Goal: Task Accomplishment & Management: Manage account settings

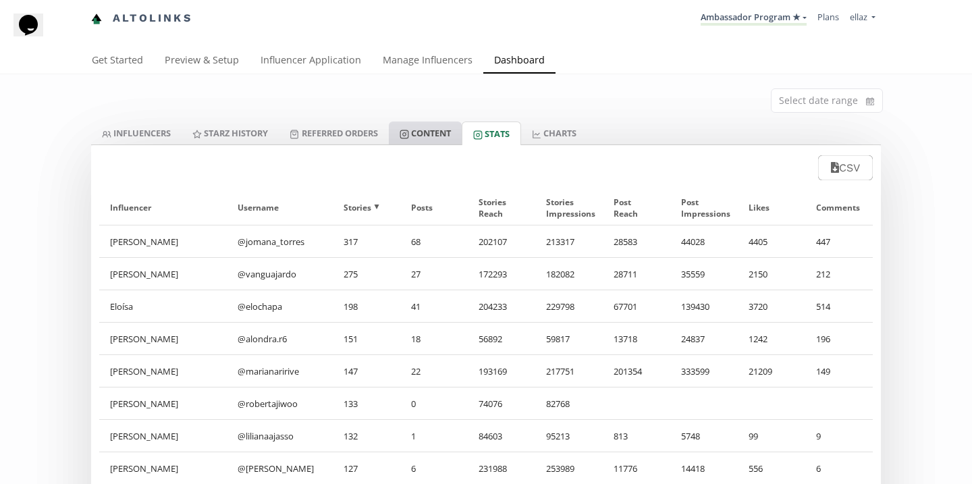
click at [445, 124] on link "Content" at bounding box center [425, 133] width 73 height 23
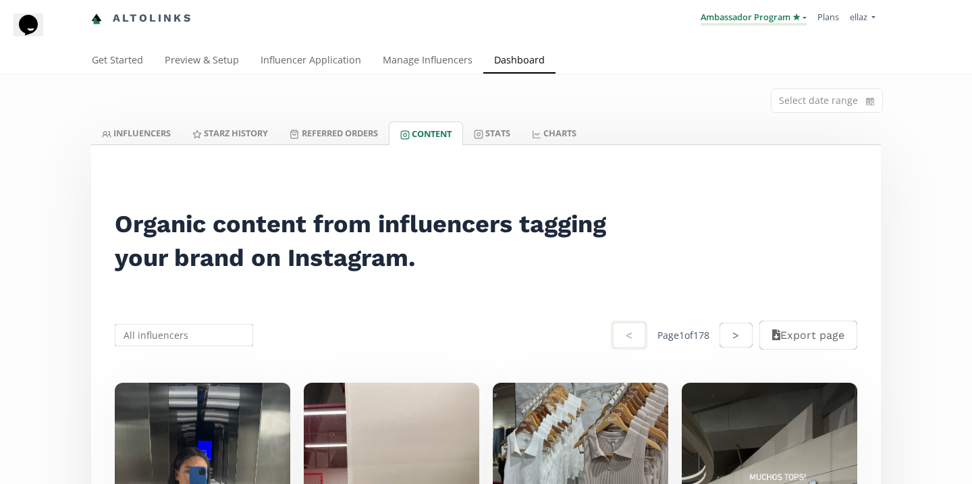
click at [715, 20] on link "Ambassador Program ★" at bounding box center [754, 18] width 106 height 15
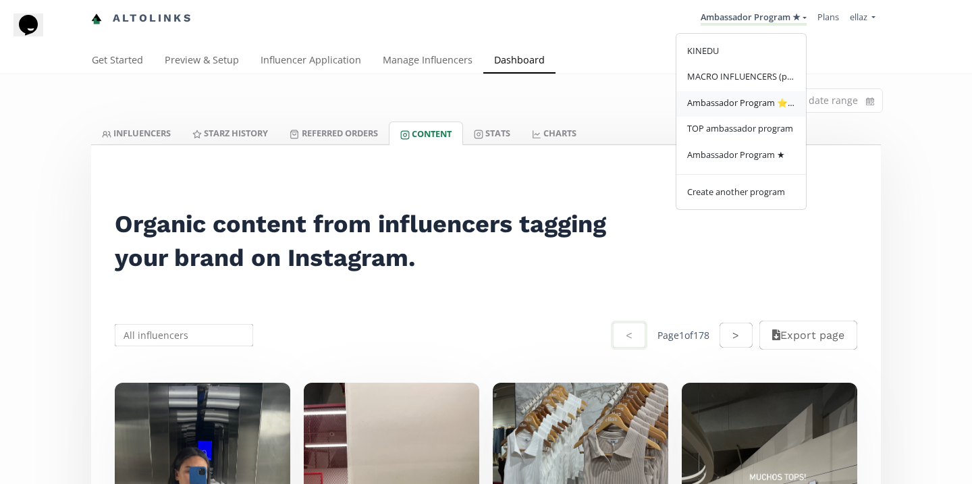
click at [756, 105] on span "Ambassador Program ⭐️⭐️" at bounding box center [741, 103] width 108 height 12
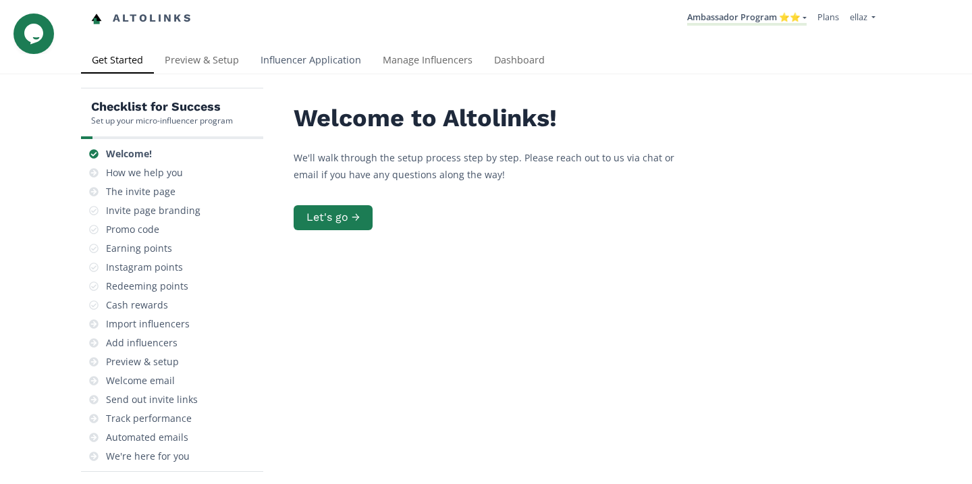
click at [302, 54] on link "Influencer Application" at bounding box center [311, 61] width 122 height 27
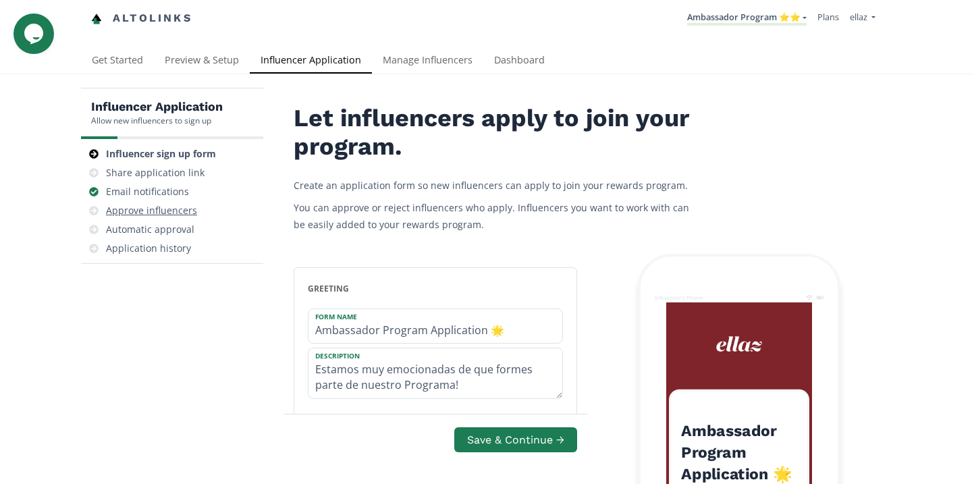
click at [153, 210] on div "Approve influencers" at bounding box center [151, 211] width 91 height 14
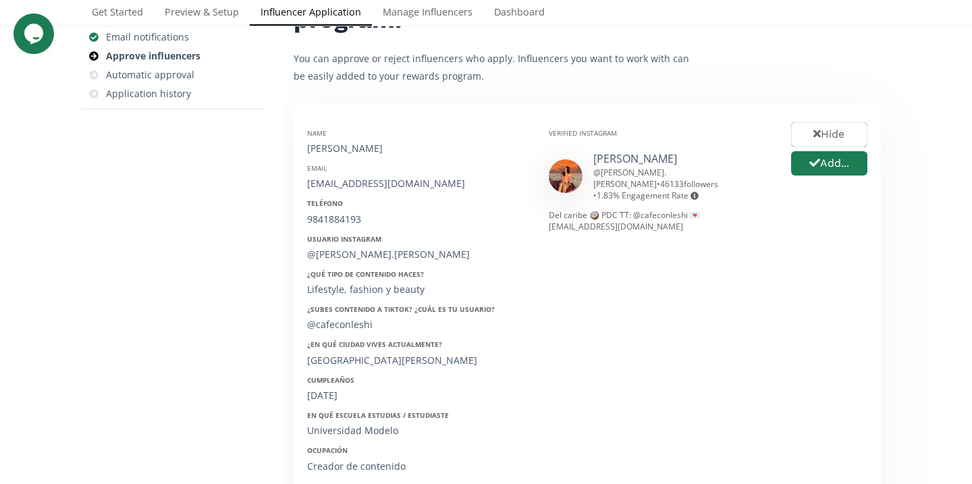
scroll to position [197, 0]
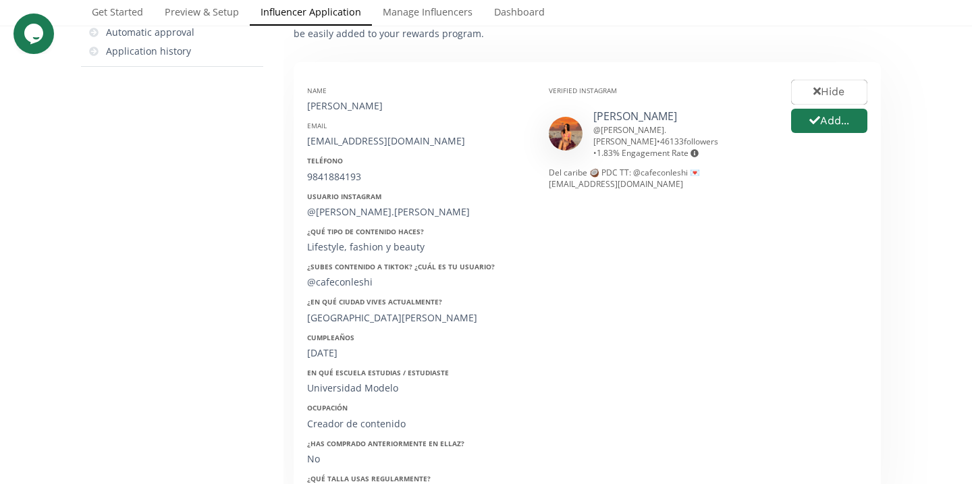
click at [342, 106] on div "Dayana Lizarraga" at bounding box center [417, 106] width 221 height 14
copy div "Dayana Lizarraga"
click at [375, 140] on div "dayanalizarraga@gmail.com" at bounding box center [417, 141] width 221 height 14
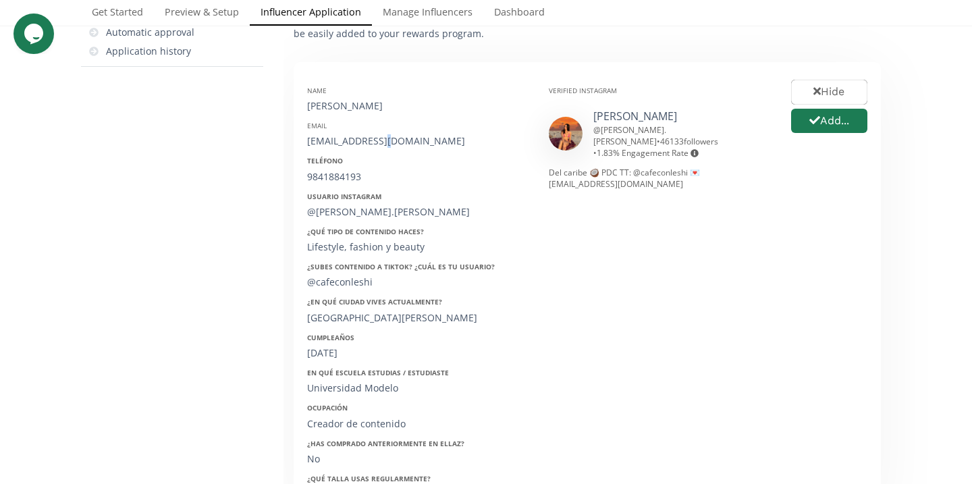
click at [375, 140] on div "dayanalizarraga@gmail.com" at bounding box center [417, 141] width 221 height 14
copy div "dayanalizarraga@gmail.com"
click at [340, 186] on div "Name Dayana Lizarraga Email dayanalizarraga@gmail.com Teléfono 9841884193 Usuar…" at bounding box center [418, 289] width 242 height 427
click at [335, 182] on div "9841884193" at bounding box center [417, 177] width 221 height 14
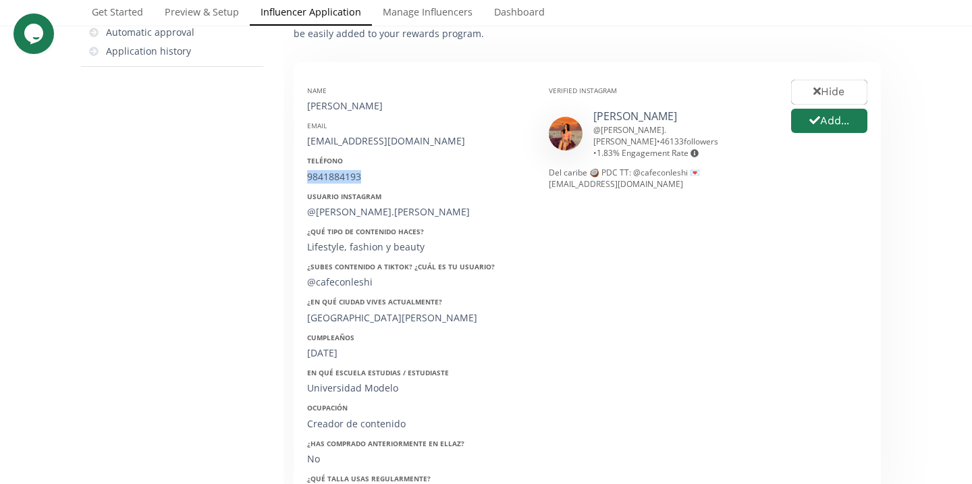
click at [335, 182] on div "9841884193" at bounding box center [417, 177] width 221 height 14
copy div "9841884193"
click at [348, 211] on div "@dayana.lizarraga" at bounding box center [417, 212] width 221 height 14
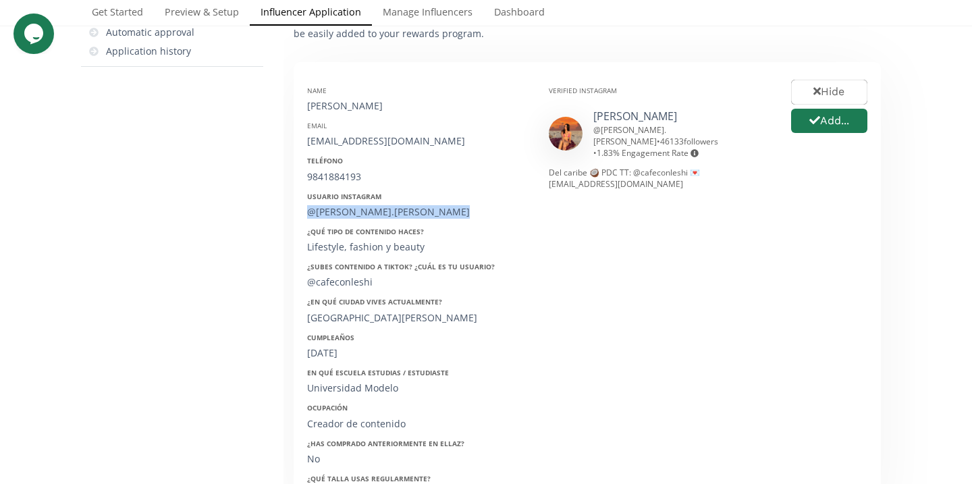
copy div "@dayana.lizarraga"
click at [331, 360] on div "Name Dayana Lizarraga Email dayanalizarraga@gmail.com Teléfono 9841884193 Usuar…" at bounding box center [418, 289] width 242 height 427
click at [324, 352] on div "07/12/1999" at bounding box center [417, 353] width 221 height 14
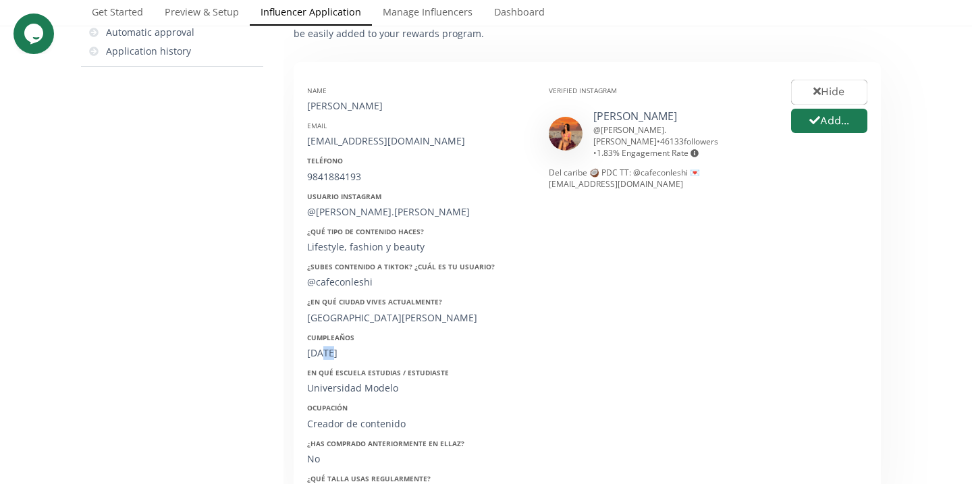
click at [324, 352] on div "07/12/1999" at bounding box center [417, 353] width 221 height 14
copy div "07/12/1999"
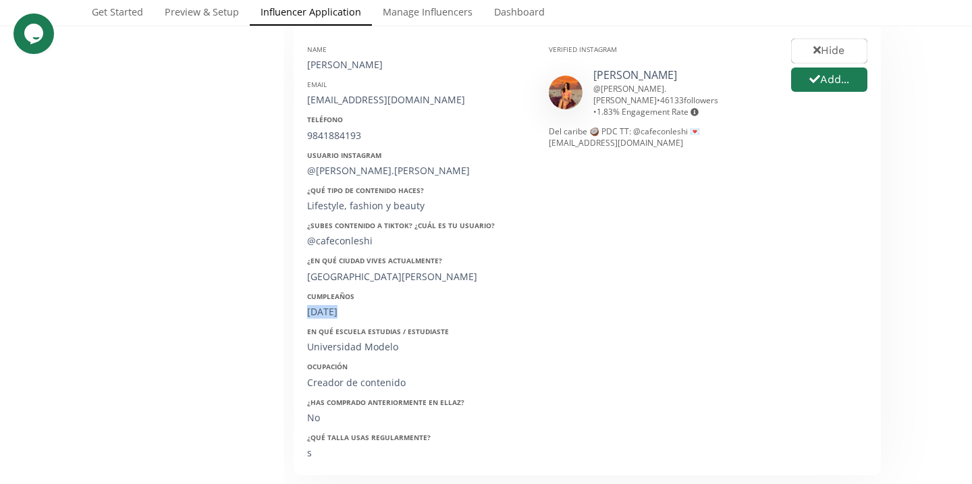
scroll to position [234, 0]
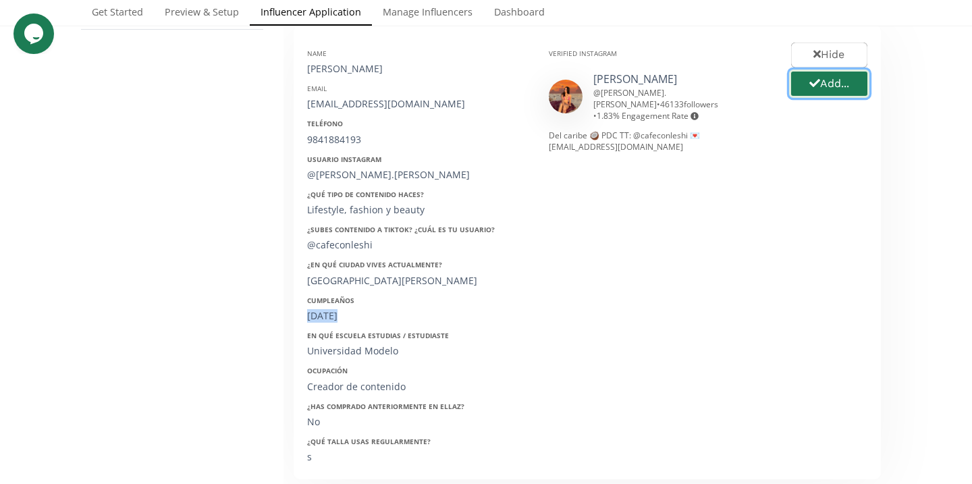
click at [818, 94] on button "Add..." at bounding box center [829, 84] width 80 height 29
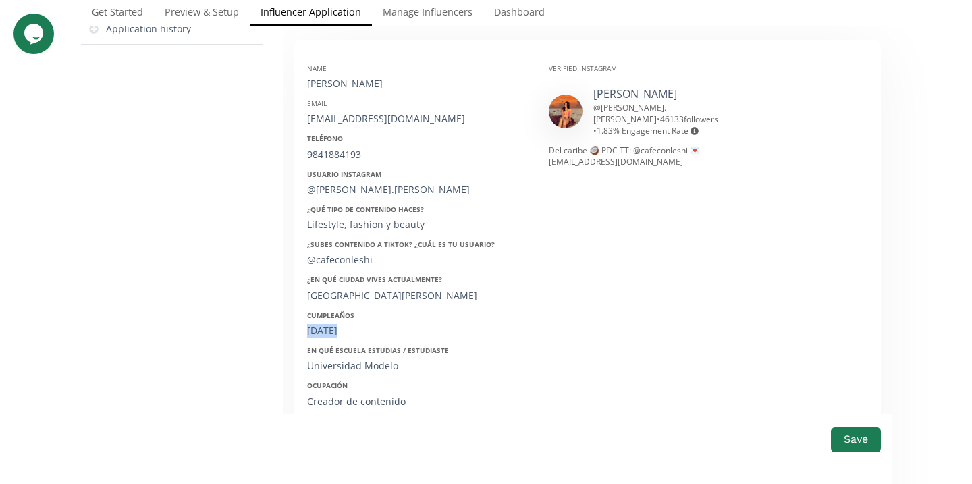
scroll to position [224, 0]
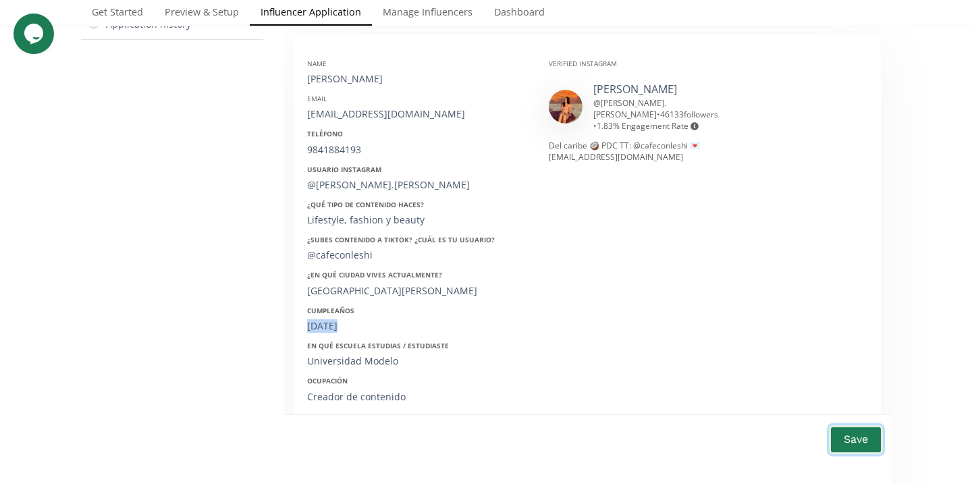
click at [849, 429] on button "Save" at bounding box center [856, 439] width 54 height 29
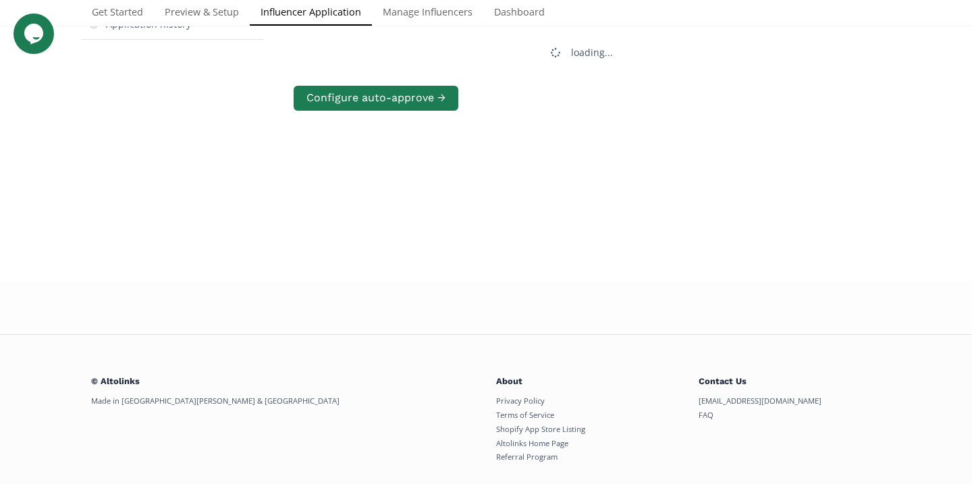
scroll to position [0, 0]
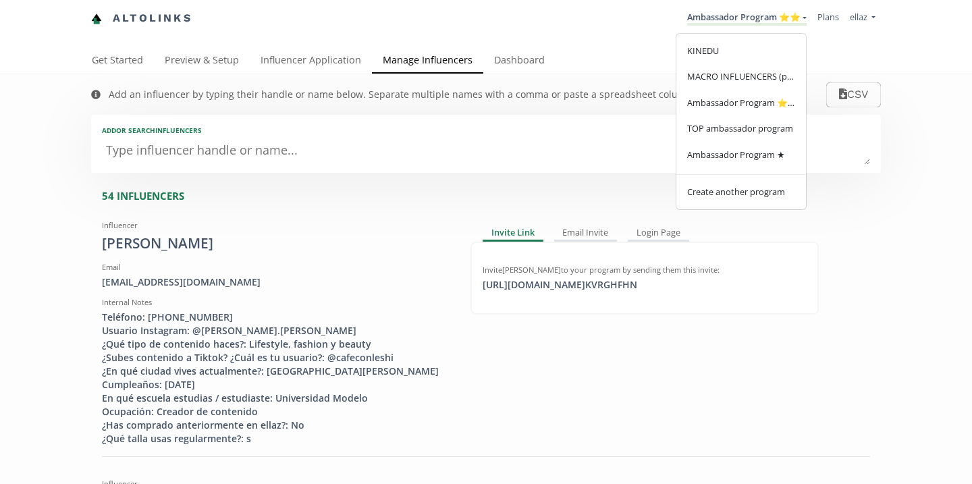
click at [754, 161] on span "Ambassador Program ★" at bounding box center [736, 155] width 98 height 12
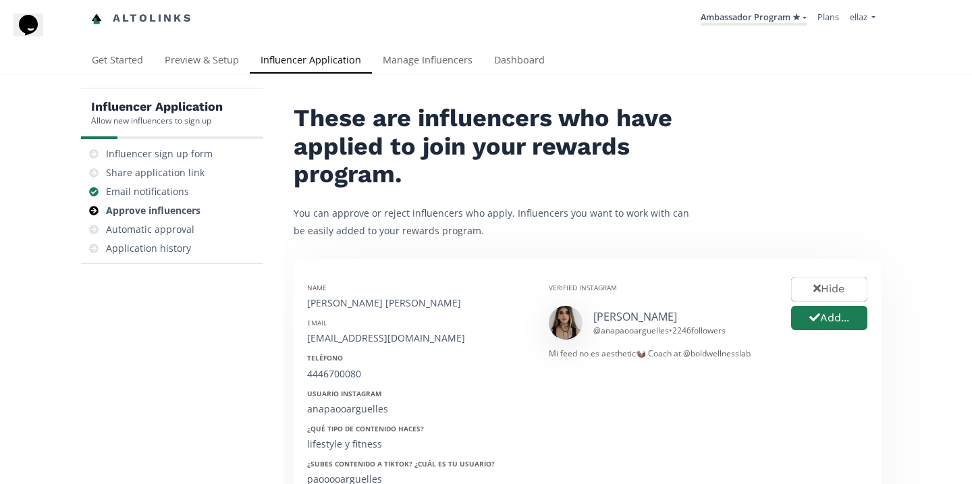
click at [786, 29] on li "Ambassador Program ★ [GEOGRAPHIC_DATA] MACRO INFLUENCERS (prog ventas) Ambassad…" at bounding box center [753, 18] width 117 height 26
click at [776, 23] on link "Ambassador Program ★" at bounding box center [754, 18] width 106 height 15
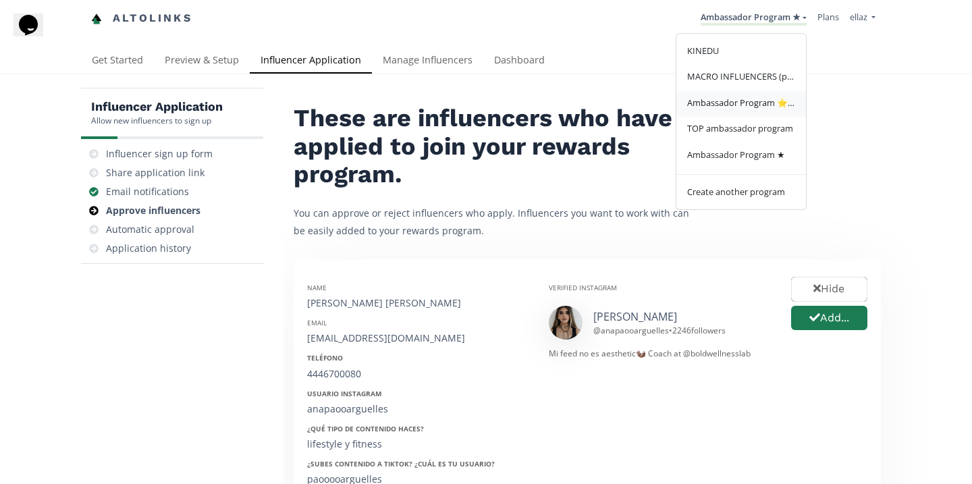
click at [758, 105] on span "Ambassador Program ⭐️⭐️" at bounding box center [741, 103] width 108 height 12
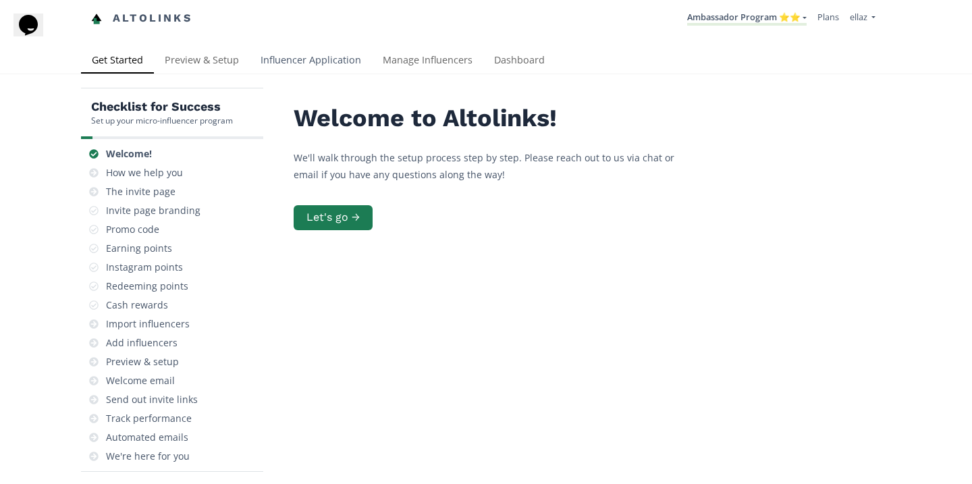
click at [350, 70] on link "Influencer Application" at bounding box center [311, 61] width 122 height 27
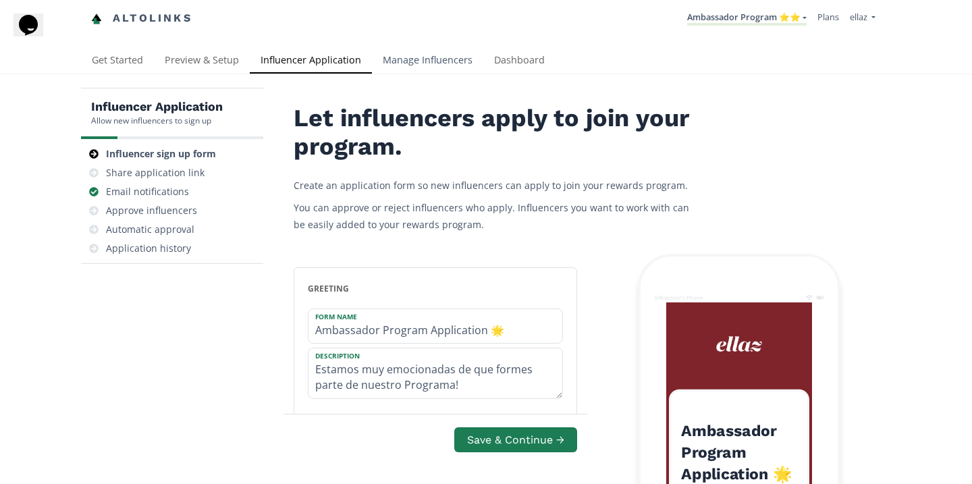
click at [446, 52] on link "Manage Influencers" at bounding box center [427, 61] width 111 height 27
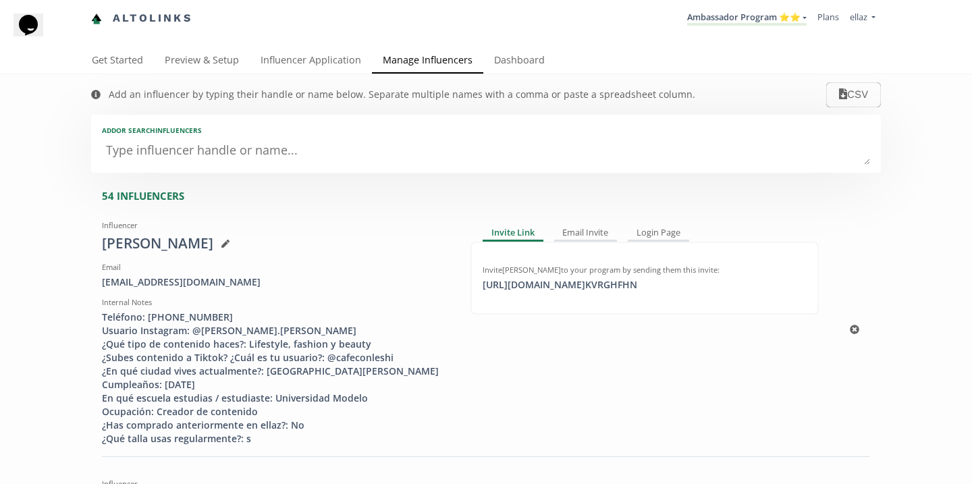
click at [545, 292] on div "Invite Dayana Lizarraga to your program by sending them this invite: https://ap…" at bounding box center [644, 278] width 348 height 73
click at [549, 286] on div "https://app.altolinks.com/invite/ KVRGHFHN copied" at bounding box center [560, 285] width 171 height 14
copy div "https://app.altolinks.com/invite/ KVRGHFHN"
click at [717, 31] on li "Ambassador Program ⭐️⭐️ KINEDU MACRO INFLUENCERS (prog ventas) Ambassador Progr…" at bounding box center [747, 18] width 130 height 26
click at [722, 19] on link "Ambassador Program ⭐️⭐️" at bounding box center [746, 18] width 119 height 15
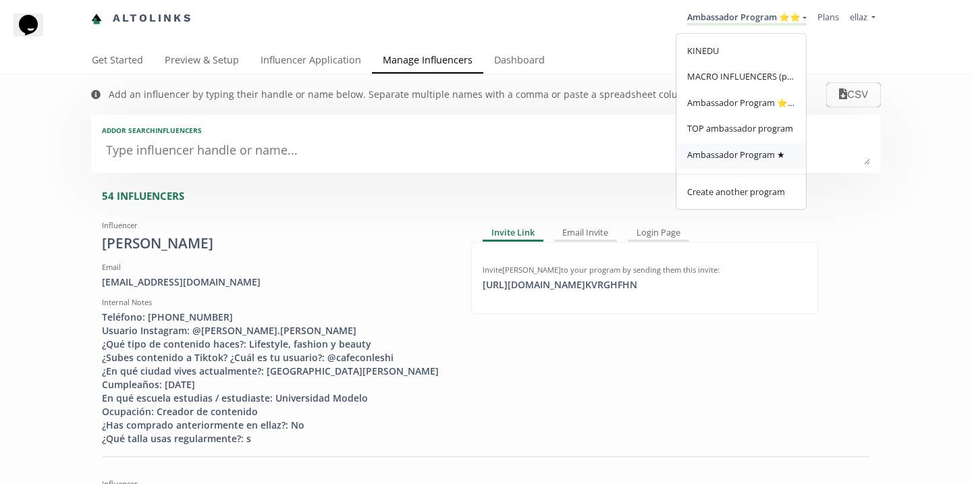
click at [715, 156] on span "Ambassador Program ★" at bounding box center [736, 155] width 98 height 12
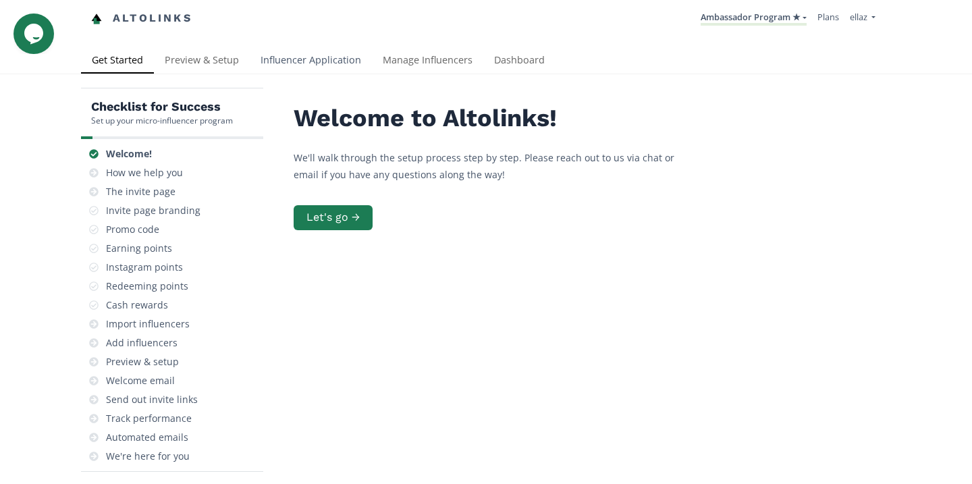
click at [309, 61] on link "Influencer Application" at bounding box center [311, 61] width 122 height 27
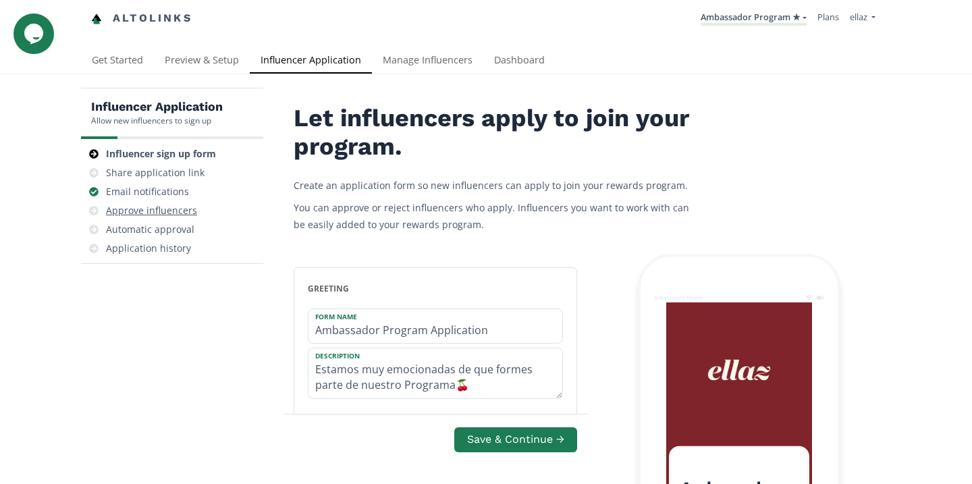
click at [168, 208] on div "Approve influencers" at bounding box center [151, 211] width 91 height 14
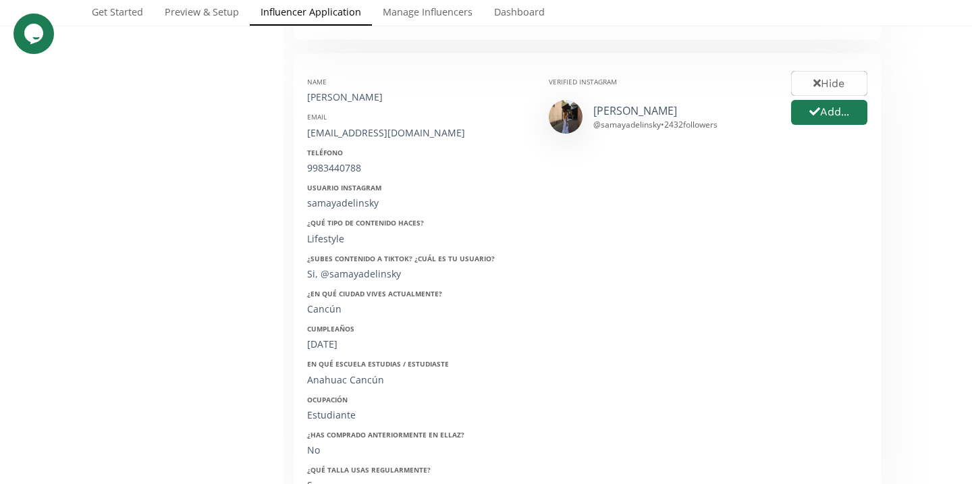
scroll to position [675, 0]
click at [595, 106] on link "Sam" at bounding box center [635, 109] width 84 height 15
click at [618, 124] on div "@ samayadelinsky • 2432 followers" at bounding box center [655, 122] width 124 height 11
click at [610, 110] on link "Sam" at bounding box center [635, 109] width 84 height 15
click at [851, 119] on button "Add..." at bounding box center [829, 111] width 80 height 29
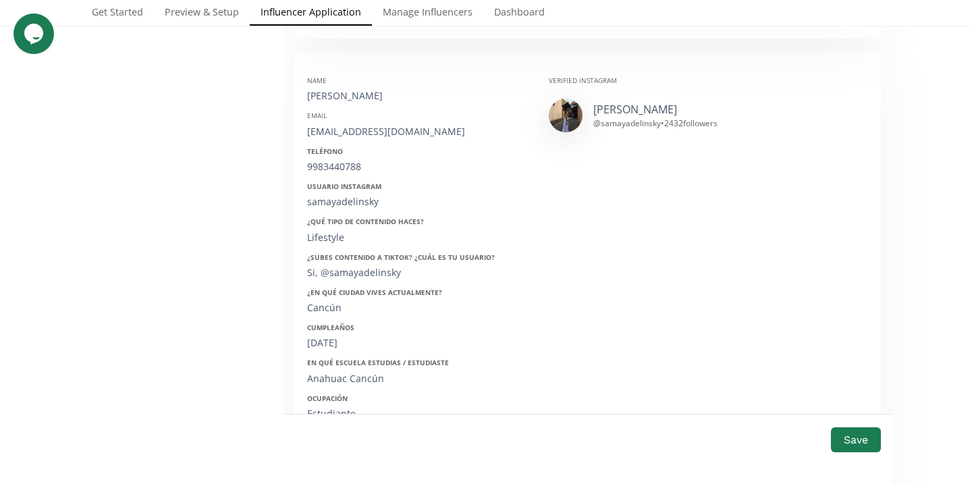
click at [348, 91] on div "Samaya Delinsky" at bounding box center [417, 96] width 221 height 14
copy div "Samaya Delinsky"
click at [346, 128] on div "samayacan@gmail.com" at bounding box center [417, 132] width 221 height 14
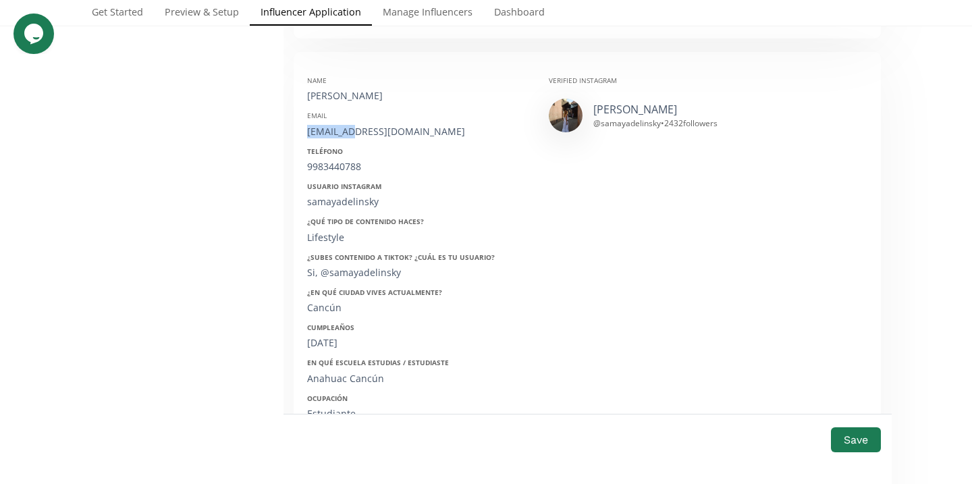
click at [346, 128] on div "samayacan@gmail.com" at bounding box center [417, 132] width 221 height 14
copy div "samayacan@gmail.com"
click at [321, 163] on div "9983440788" at bounding box center [417, 167] width 221 height 14
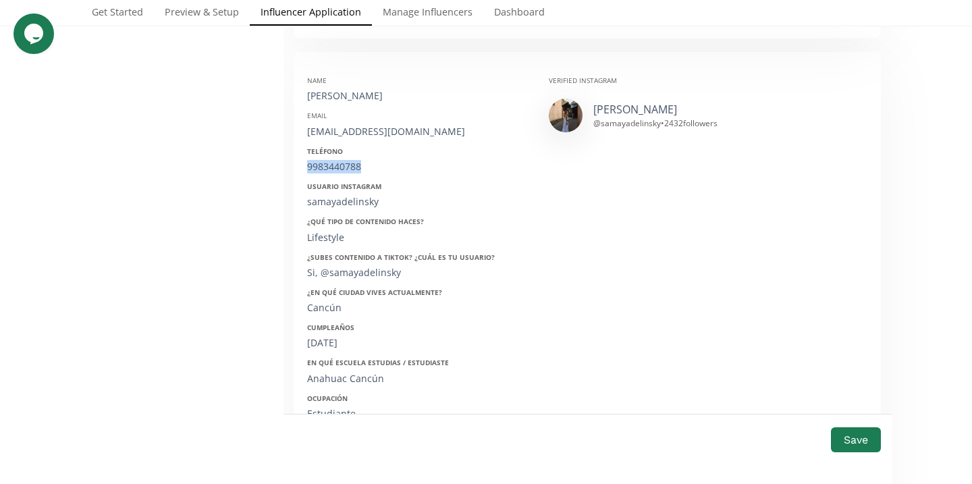
copy div "9983440788"
click at [339, 193] on div "Usuario Instagram samayadelinsky" at bounding box center [417, 195] width 221 height 27
copy div "samayadelinsky"
click at [329, 337] on div "27/11/2007" at bounding box center [417, 343] width 221 height 14
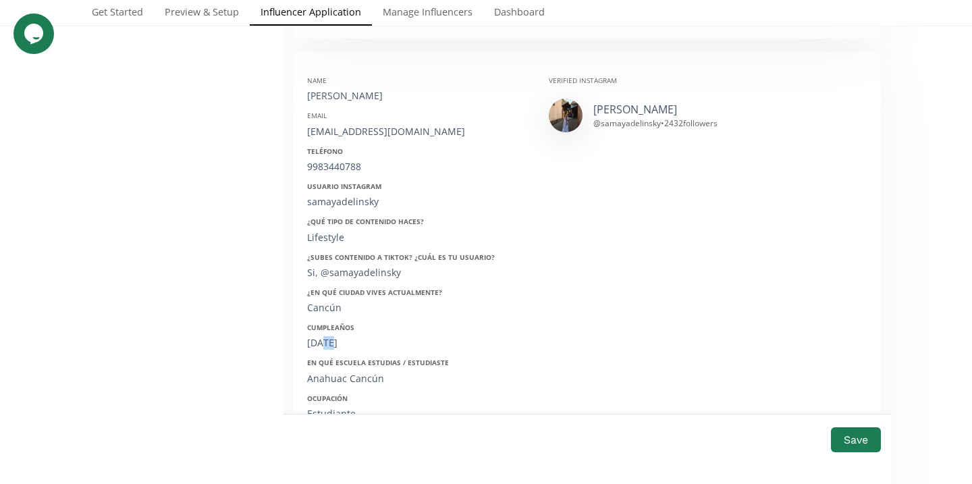
click at [329, 337] on div "27/11/2007" at bounding box center [417, 343] width 221 height 14
copy div "27/11/2007"
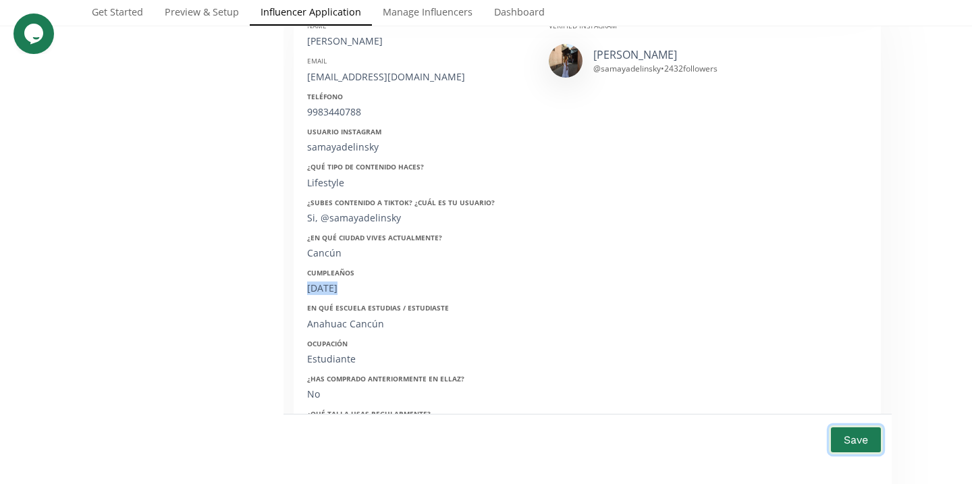
click at [834, 445] on button "Save" at bounding box center [856, 439] width 54 height 29
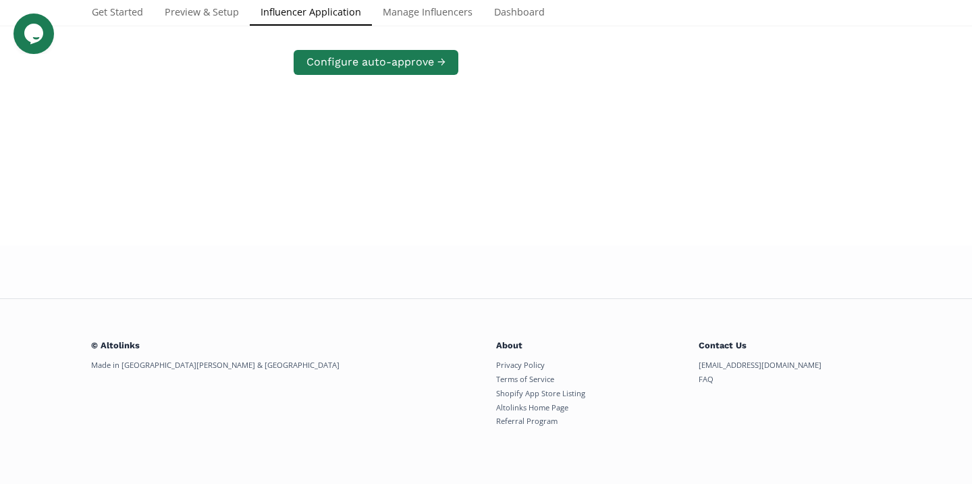
scroll to position [640, 0]
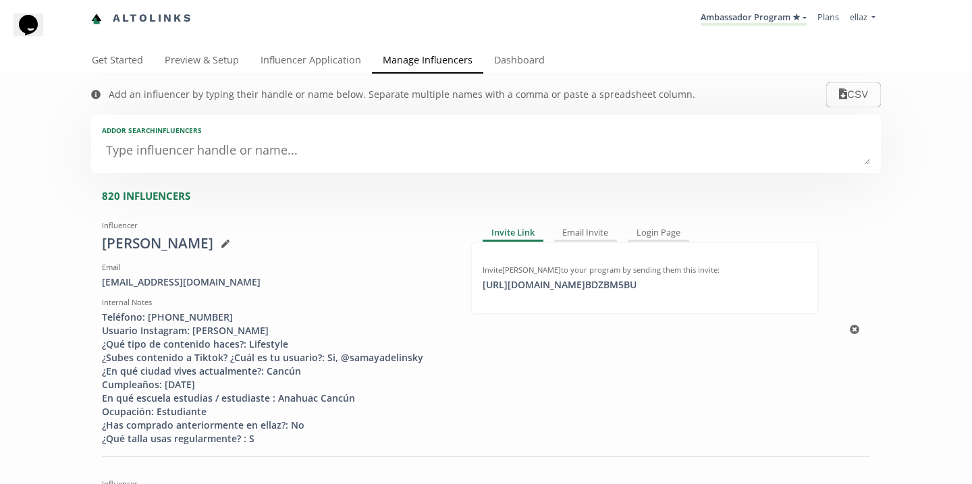
click at [169, 242] on div "Samaya Delinsky" at bounding box center [276, 244] width 348 height 20
copy div "Samaya Delinsky"
click at [743, 29] on li "Ambassador Program ★ KINEDU MACRO INFLUENCERS (prog ventas) Ambassador Program …" at bounding box center [753, 18] width 117 height 26
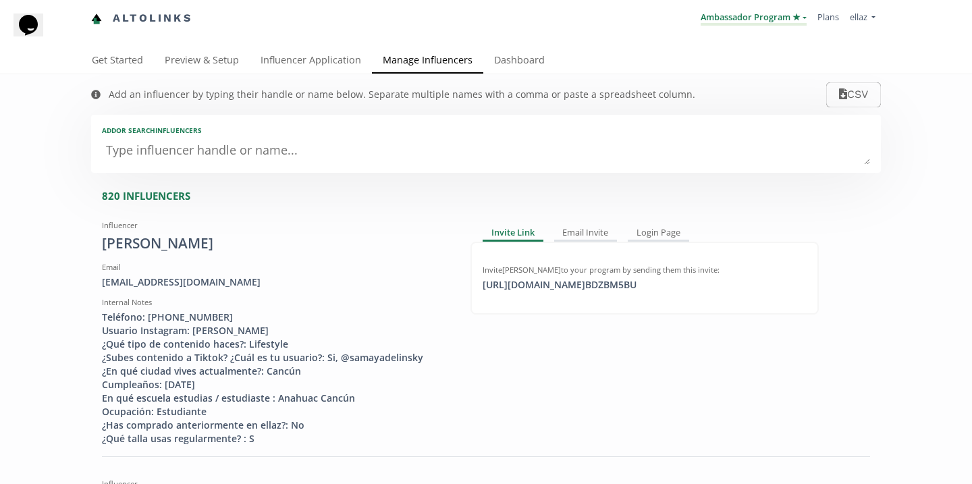
click at [740, 25] on link "Ambassador Program ★" at bounding box center [754, 18] width 106 height 15
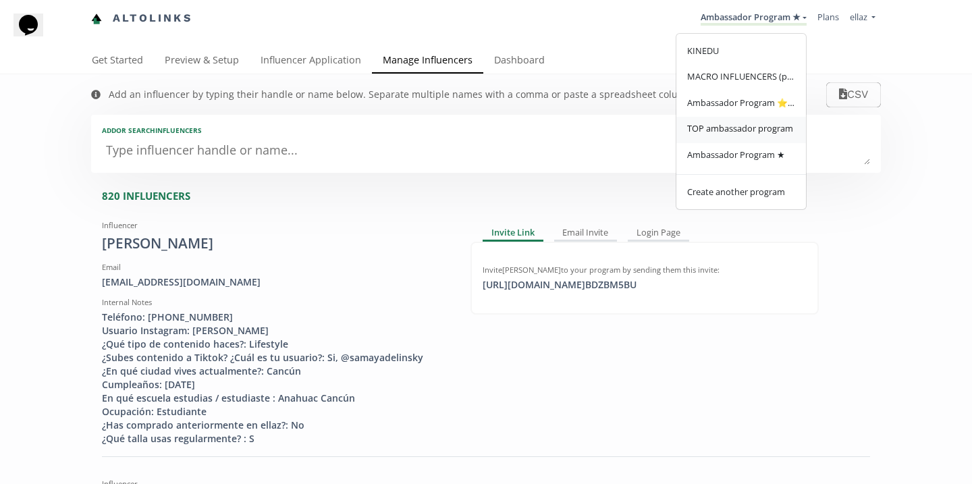
click at [742, 134] on span "TOP ambassador program" at bounding box center [740, 128] width 106 height 12
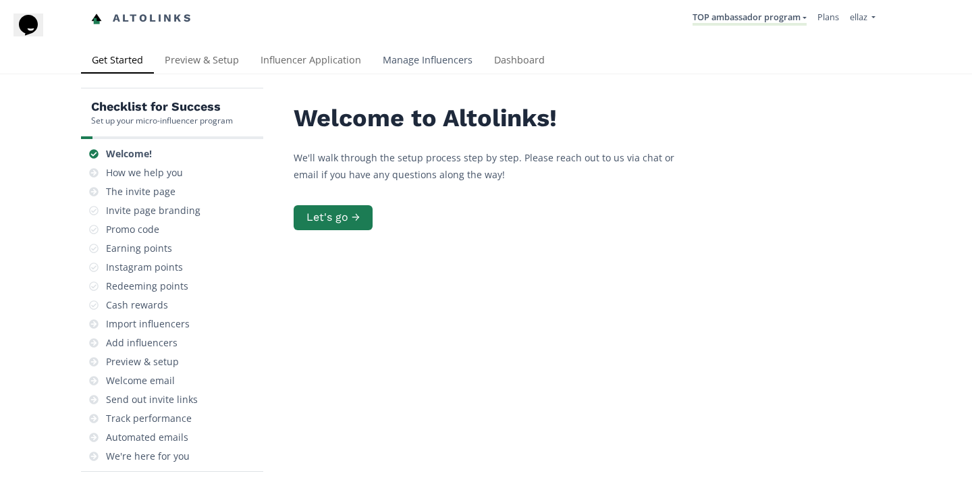
click at [404, 71] on link "Manage Influencers" at bounding box center [427, 61] width 111 height 27
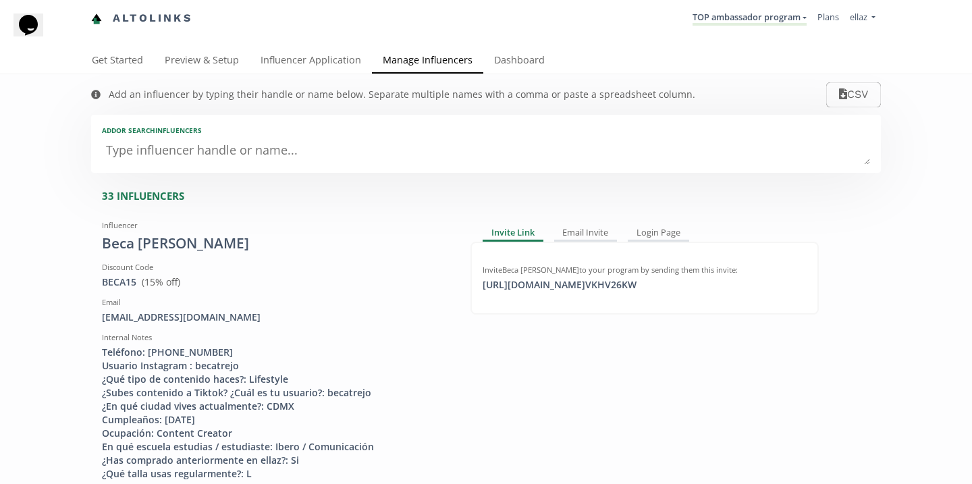
click at [313, 82] on div "Add an influencer by typing their handle or name below. Separate multiple names…" at bounding box center [393, 94] width 631 height 41
click at [304, 72] on link "Influencer Application" at bounding box center [311, 61] width 122 height 27
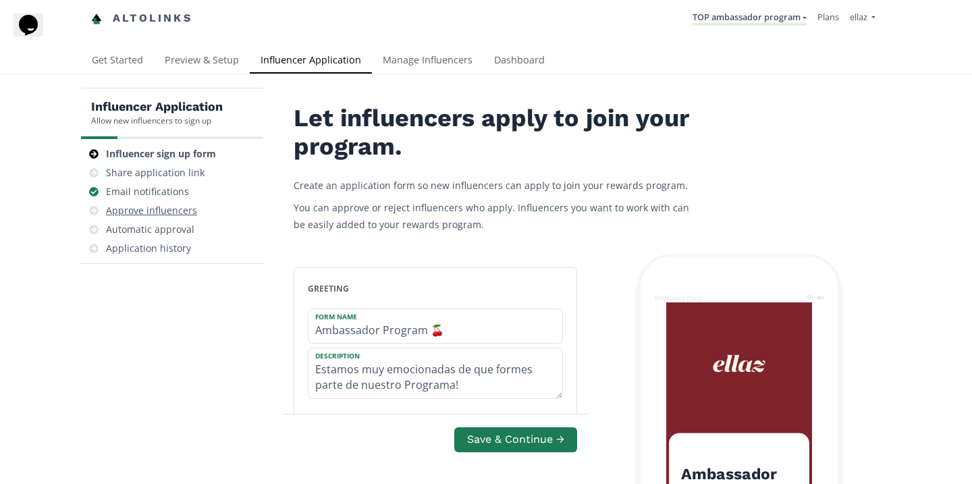
click at [174, 217] on div "Approve influencers" at bounding box center [151, 211] width 91 height 14
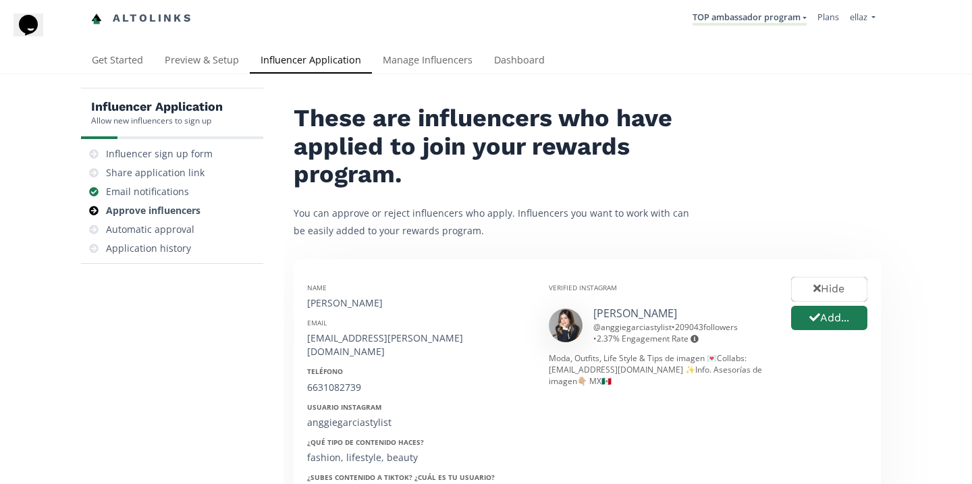
scroll to position [157, 0]
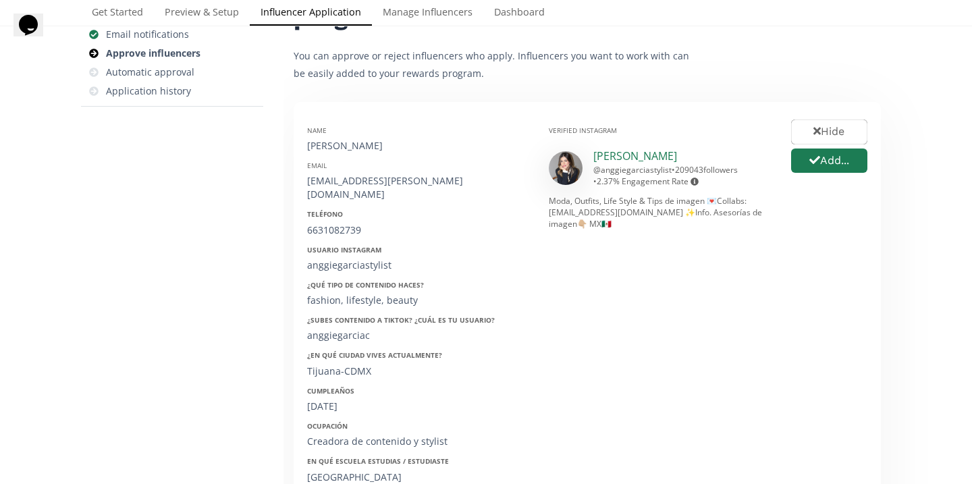
click at [619, 153] on link "[PERSON_NAME]" at bounding box center [635, 156] width 84 height 15
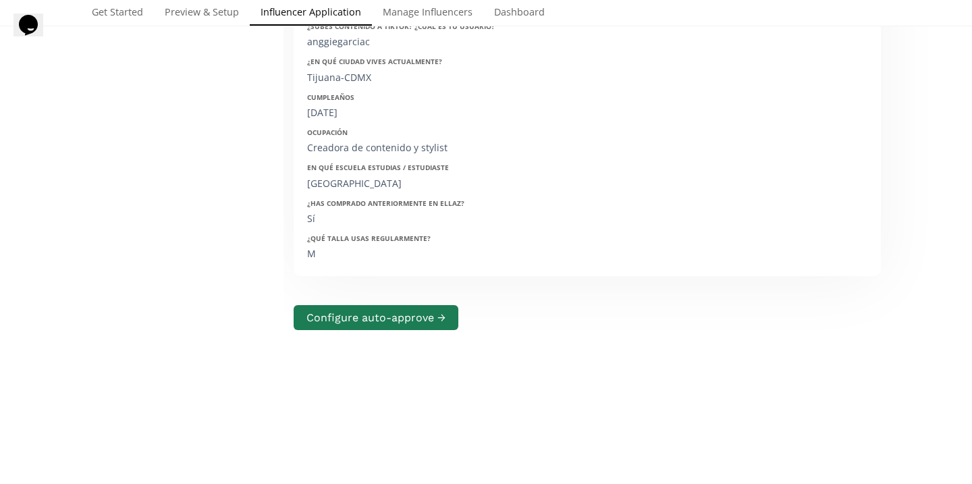
scroll to position [0, 0]
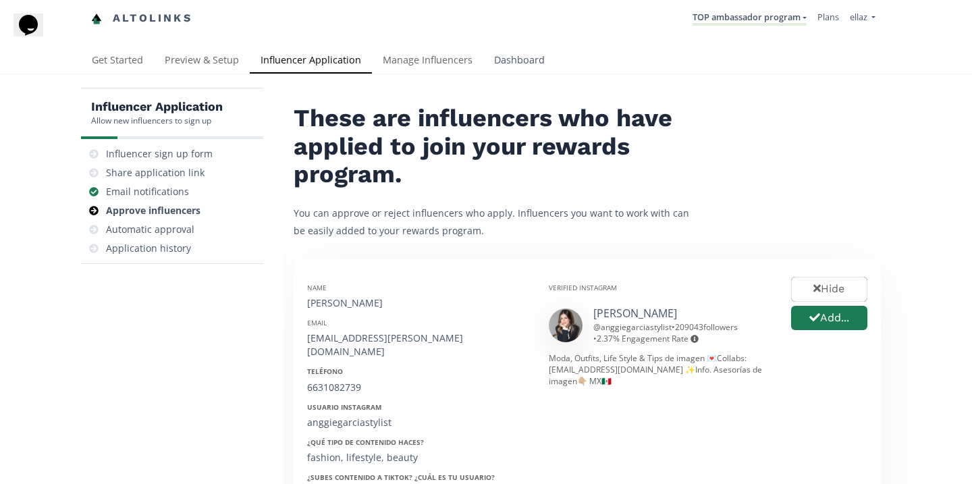
click at [504, 72] on link "Dashboard" at bounding box center [519, 61] width 72 height 27
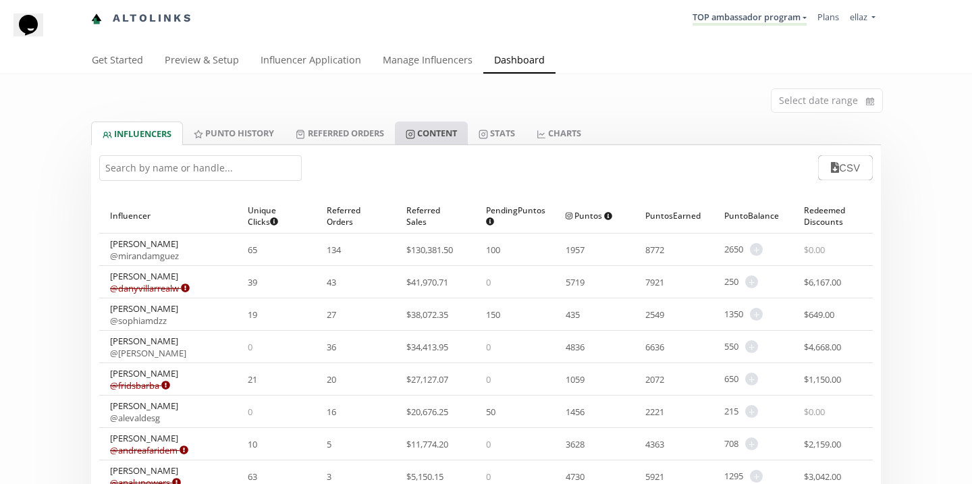
click at [444, 137] on link "Content" at bounding box center [431, 133] width 73 height 23
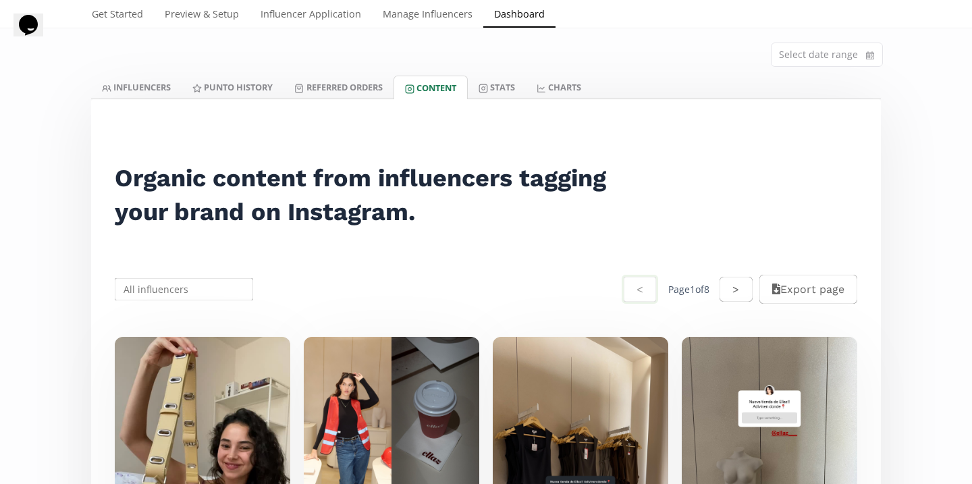
scroll to position [1, 0]
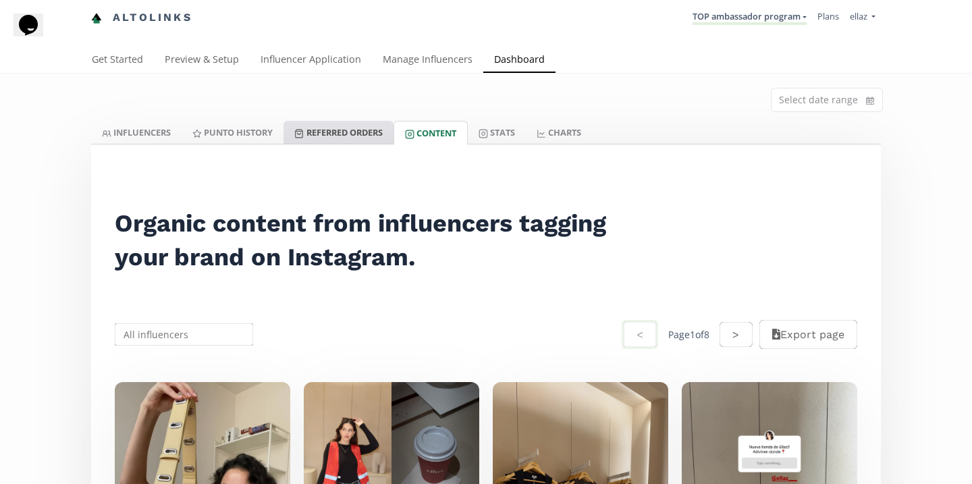
click at [363, 136] on link "Referred Orders" at bounding box center [338, 132] width 109 height 23
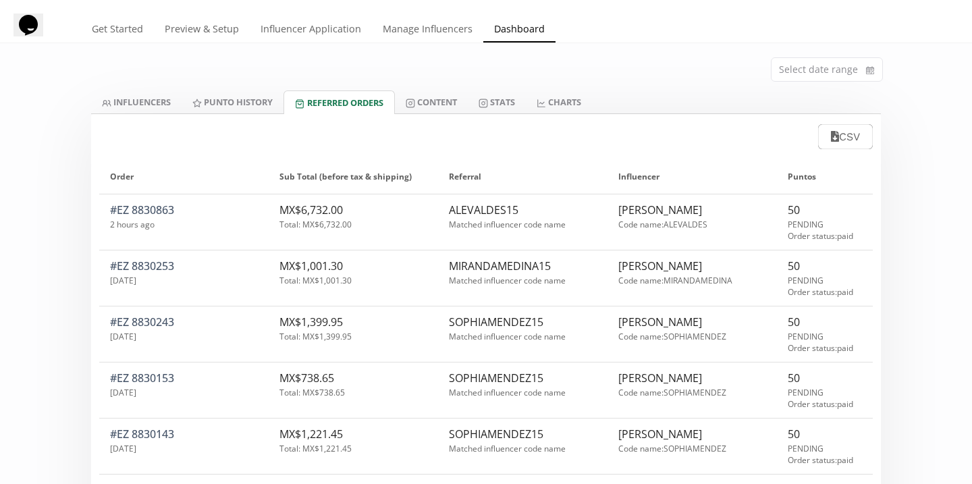
scroll to position [34, 0]
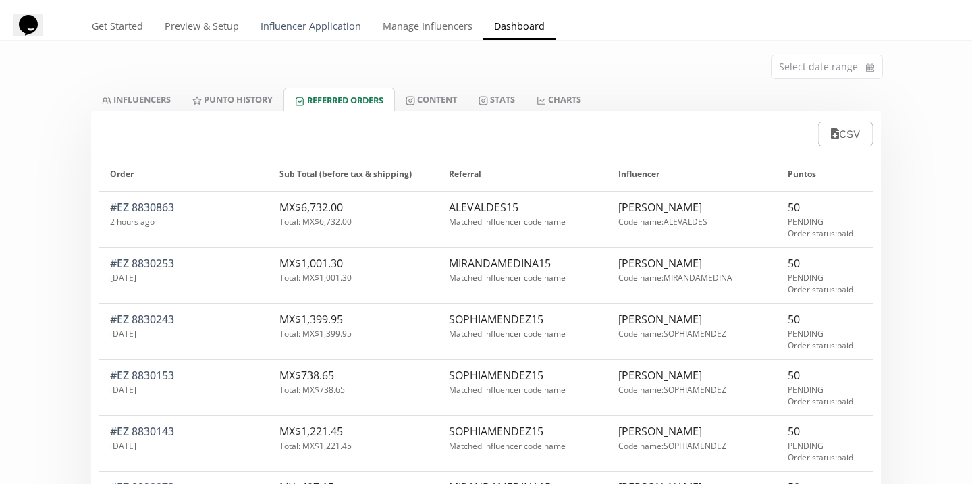
click at [275, 22] on link "Influencer Application" at bounding box center [311, 27] width 122 height 27
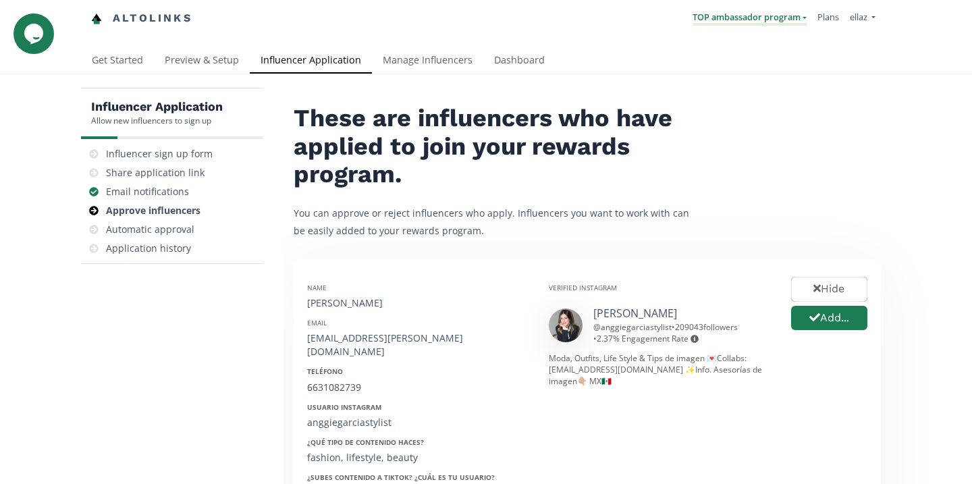
click at [728, 11] on link "TOP ambassador program" at bounding box center [750, 18] width 114 height 15
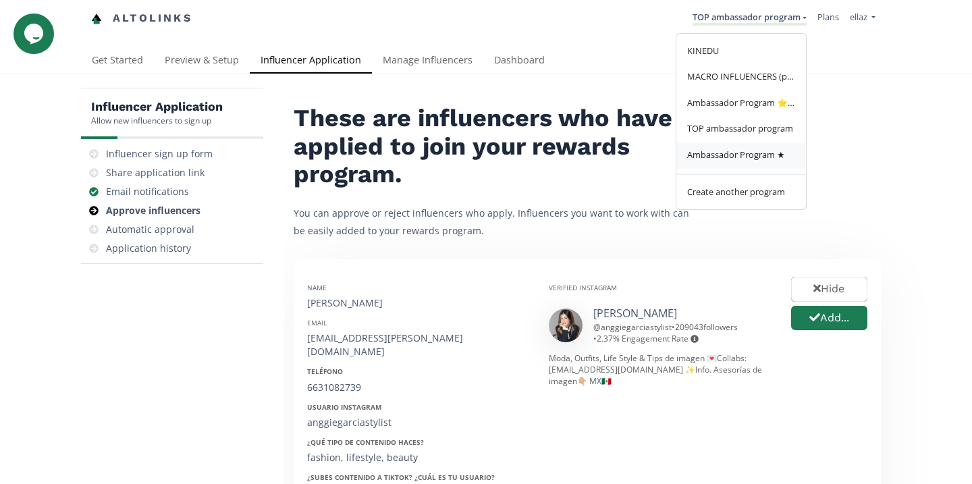
click at [728, 155] on span "Ambassador Program ★" at bounding box center [736, 155] width 98 height 12
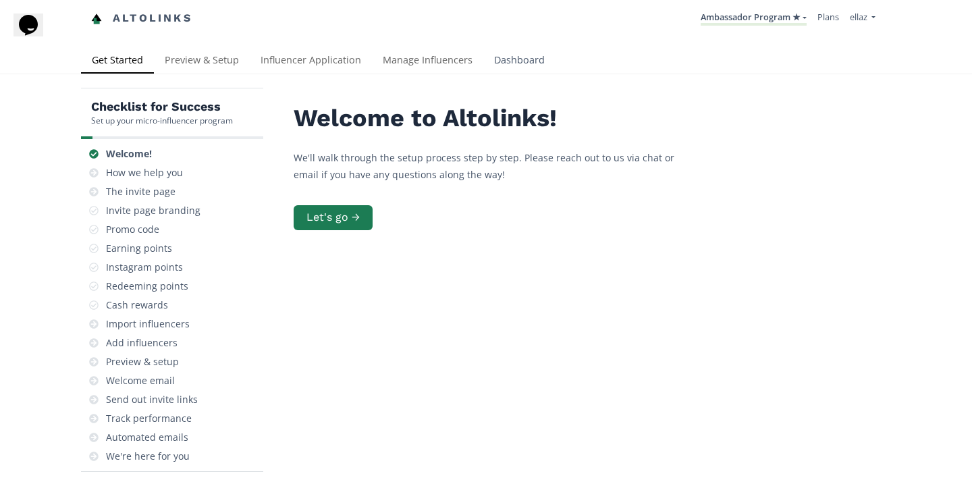
click at [526, 67] on link "Dashboard" at bounding box center [519, 61] width 72 height 27
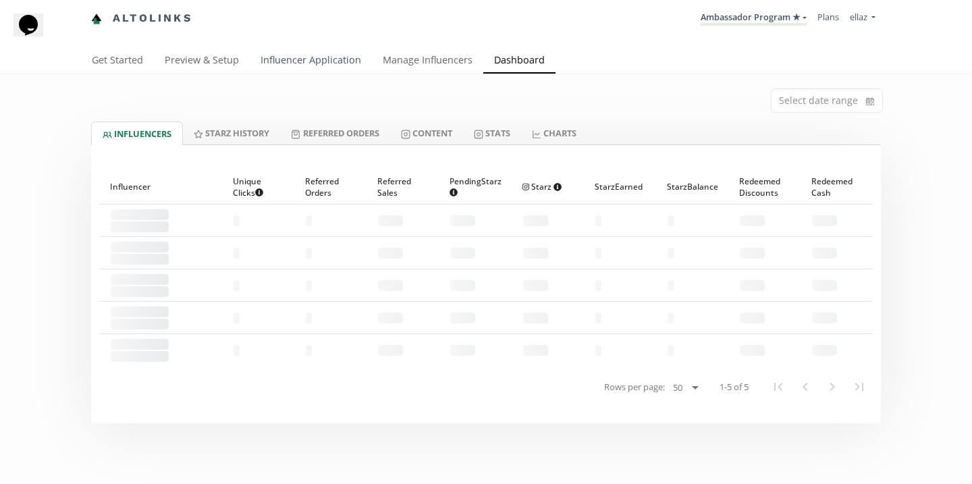
click at [315, 70] on link "Influencer Application" at bounding box center [311, 61] width 122 height 27
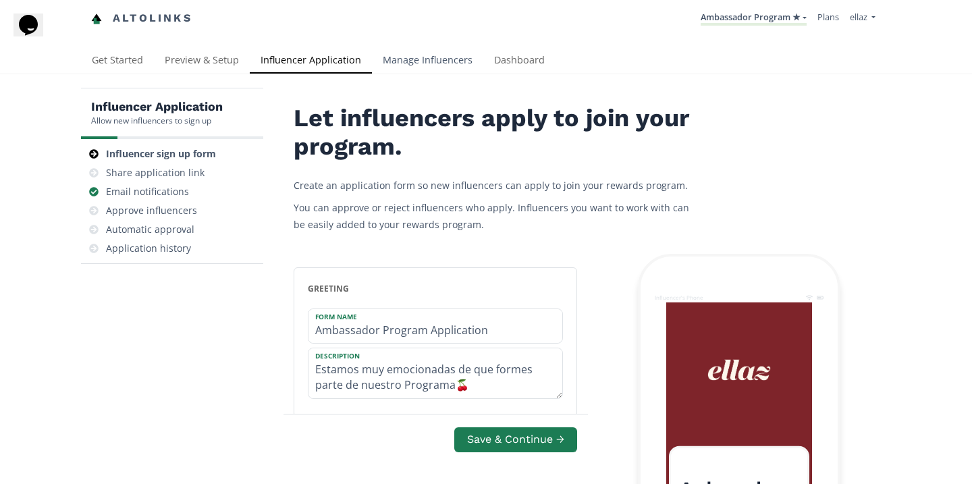
click at [394, 63] on link "Manage Influencers" at bounding box center [427, 61] width 111 height 27
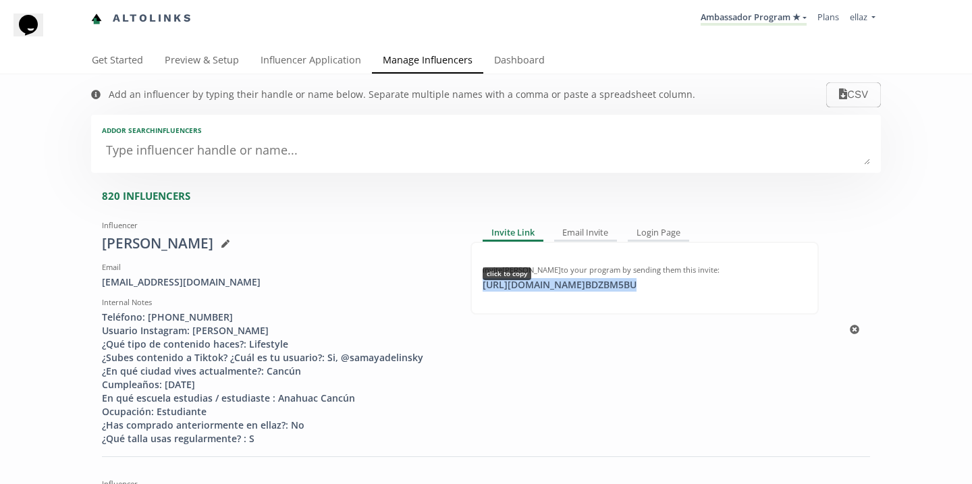
click at [624, 280] on div "[URL][DOMAIN_NAME] BDZBM5BU click to copy" at bounding box center [560, 285] width 170 height 14
click at [510, 74] on link "Dashboard" at bounding box center [519, 61] width 72 height 27
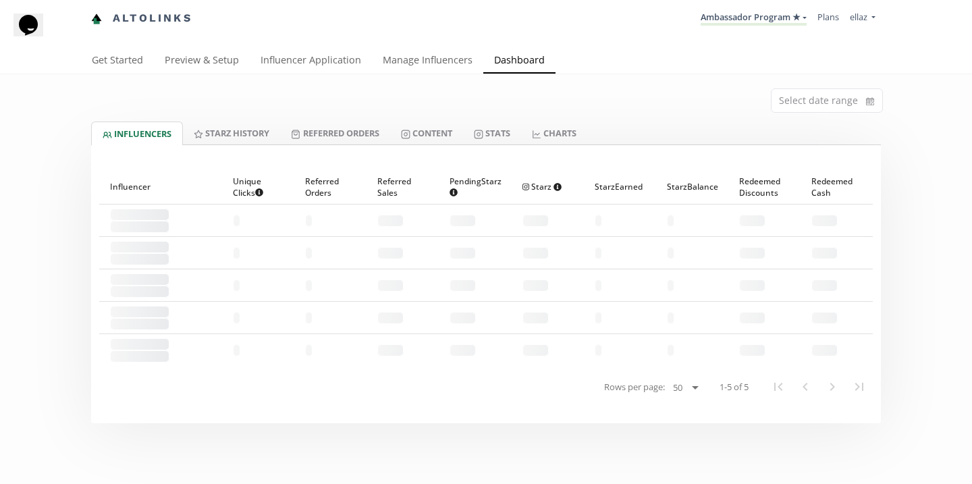
click at [450, 147] on div at bounding box center [486, 153] width 790 height 16
click at [443, 138] on link "Content" at bounding box center [426, 133] width 73 height 23
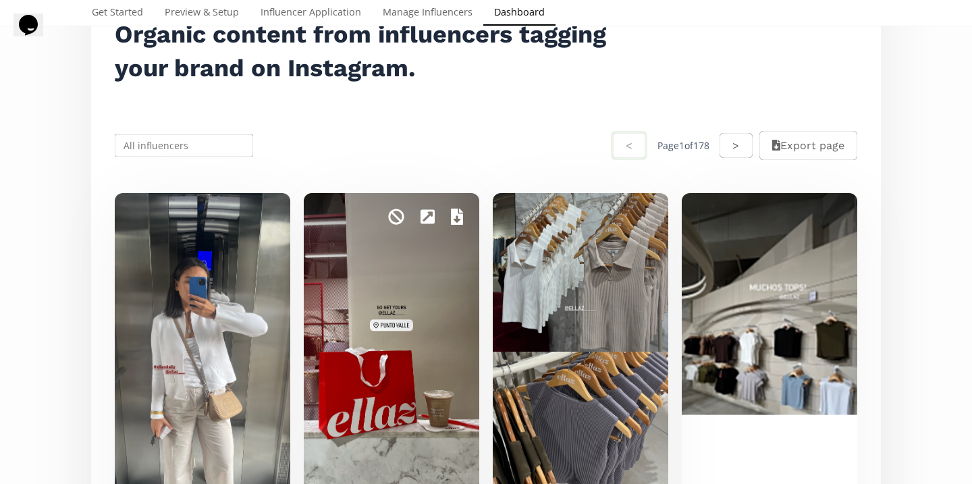
scroll to position [53, 0]
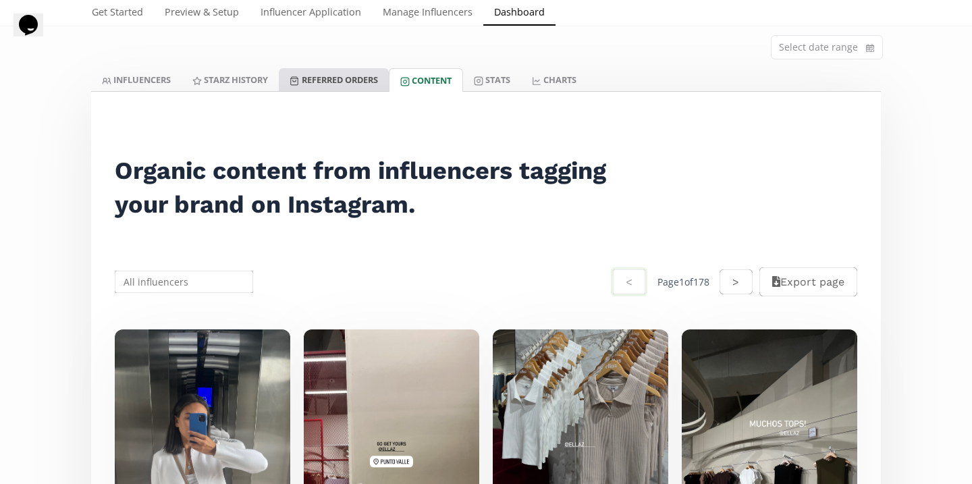
click at [364, 80] on link "Referred Orders" at bounding box center [333, 79] width 109 height 23
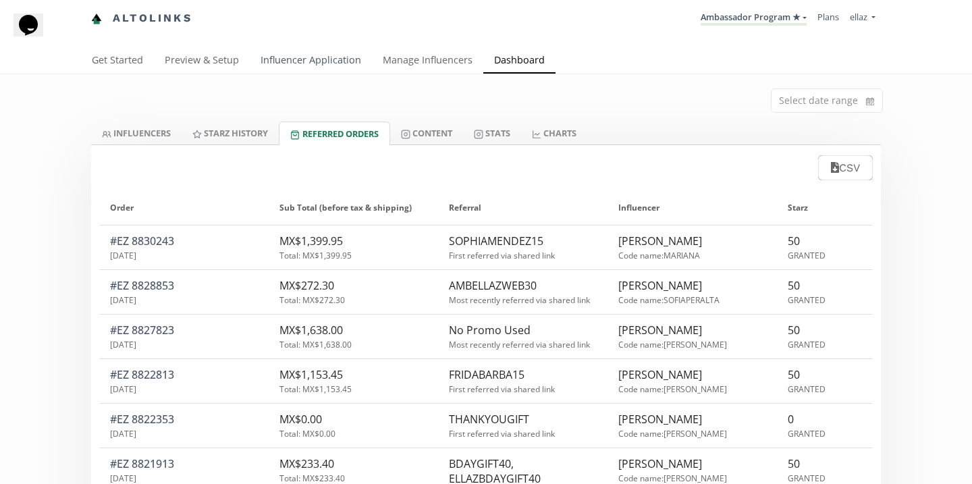
click at [296, 52] on link "Influencer Application" at bounding box center [311, 61] width 122 height 27
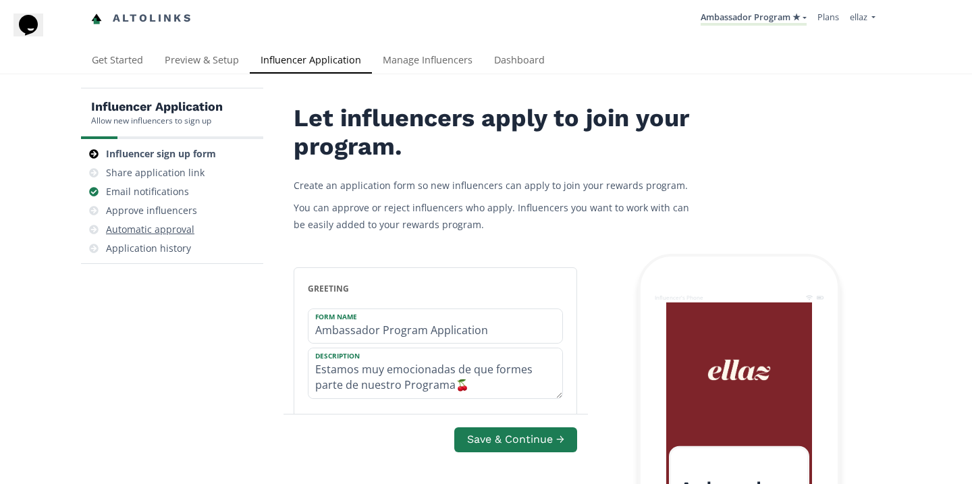
click at [194, 223] on div "Automatic approval" at bounding box center [171, 229] width 171 height 19
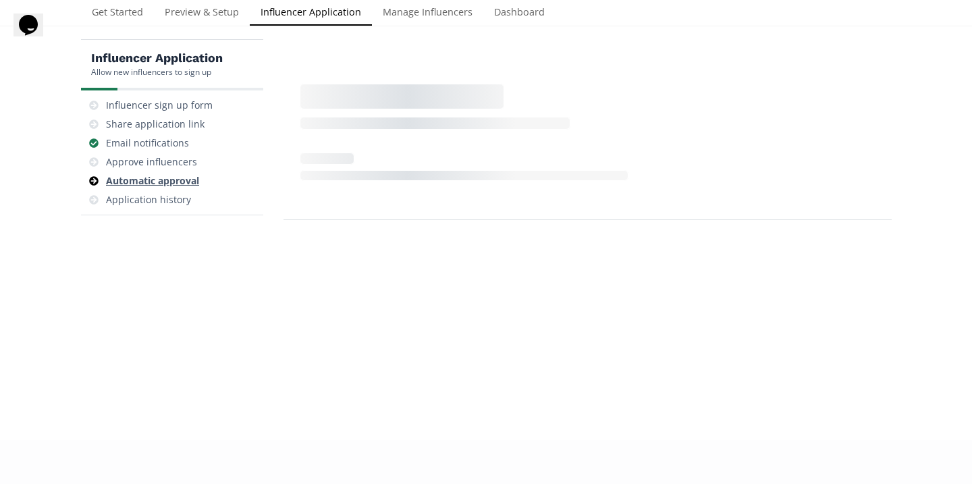
scroll to position [54, 0]
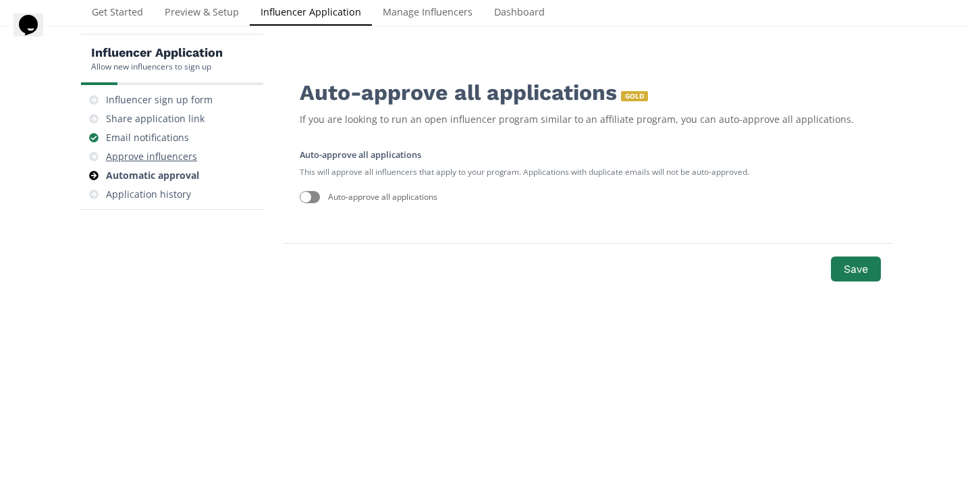
click at [173, 161] on div "Approve influencers" at bounding box center [151, 157] width 91 height 14
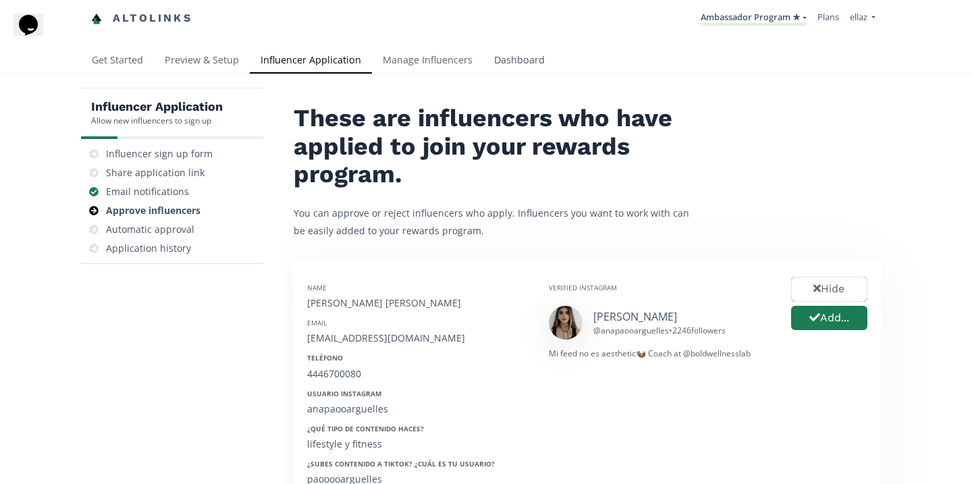
click at [518, 66] on link "Dashboard" at bounding box center [519, 61] width 72 height 27
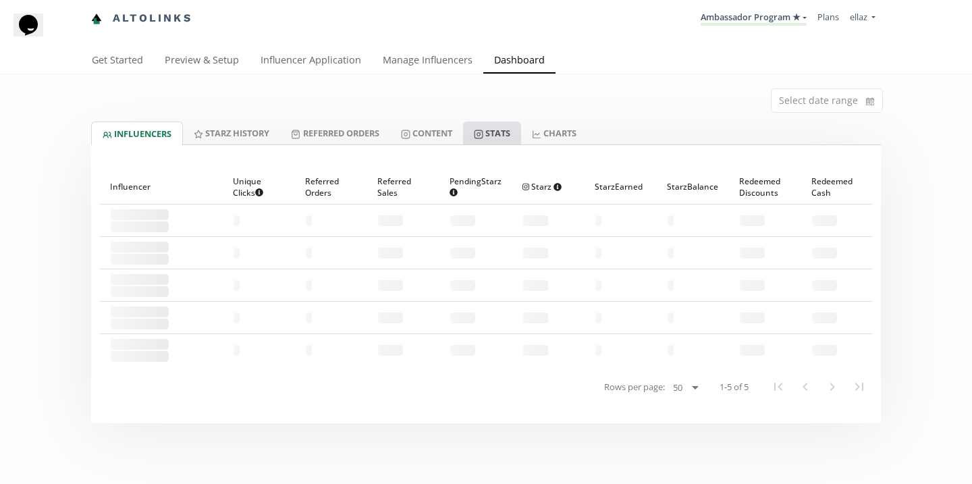
click at [502, 134] on link "Stats" at bounding box center [492, 133] width 58 height 23
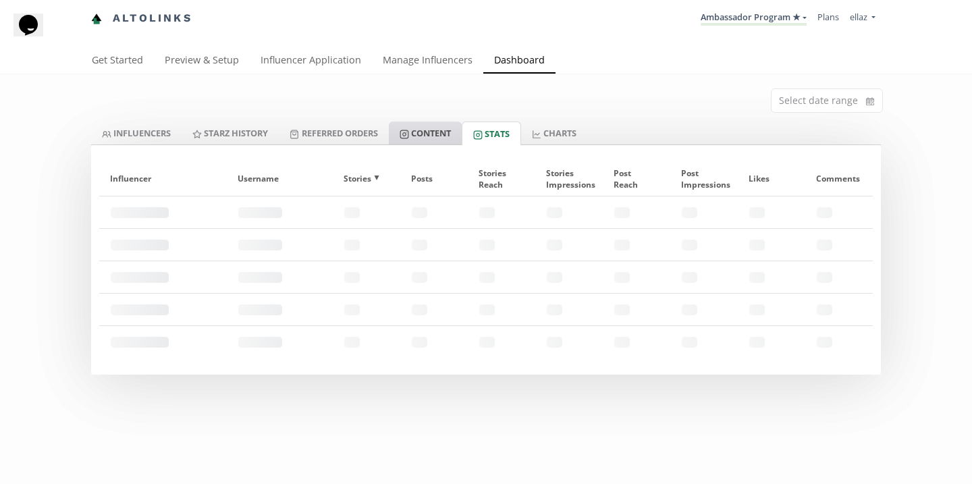
click at [444, 137] on link "Content" at bounding box center [425, 133] width 73 height 23
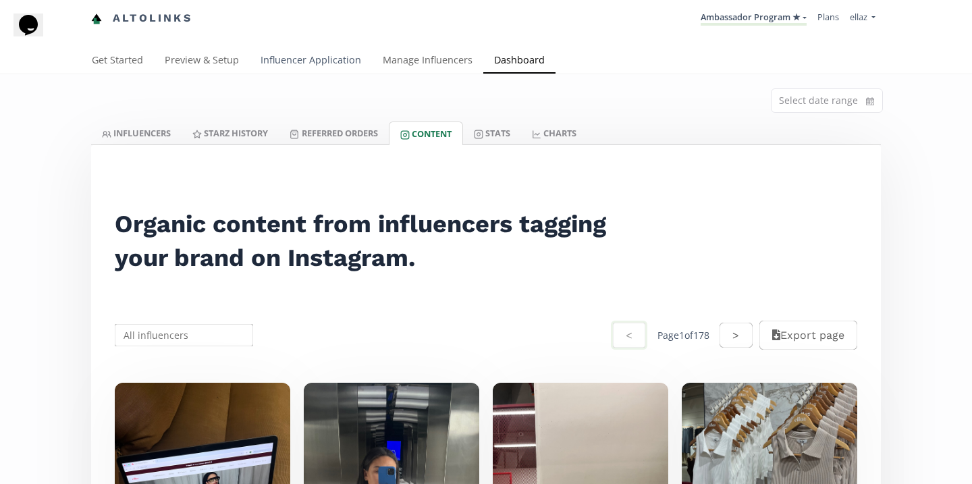
click at [279, 67] on link "Influencer Application" at bounding box center [311, 61] width 122 height 27
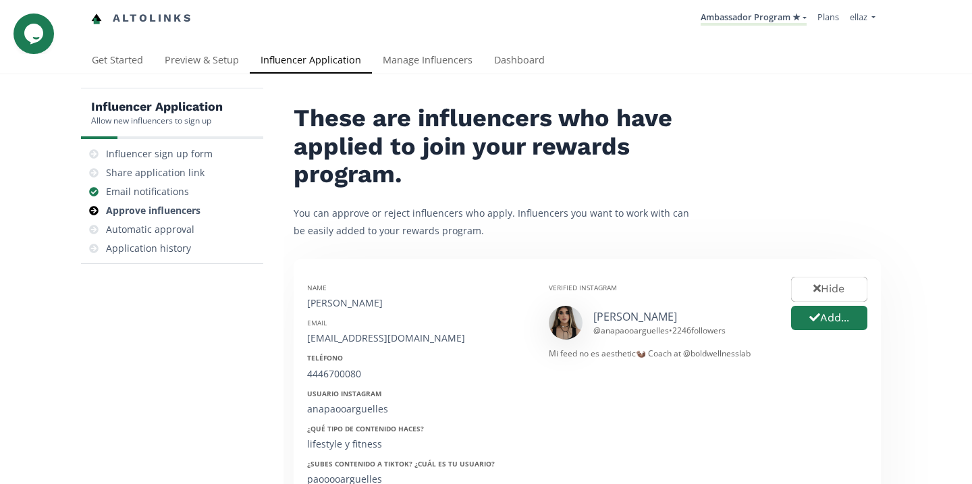
scroll to position [12, 0]
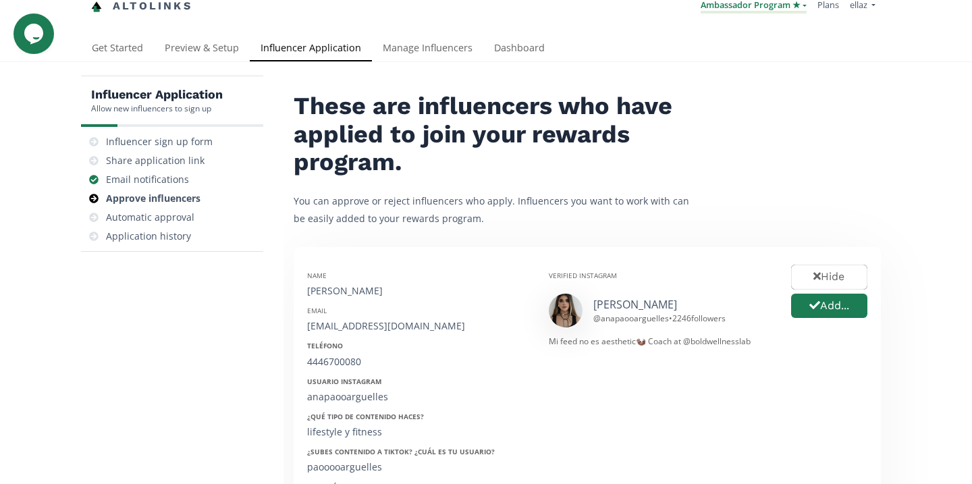
click at [707, 3] on link "Ambassador Program ★" at bounding box center [754, 6] width 106 height 15
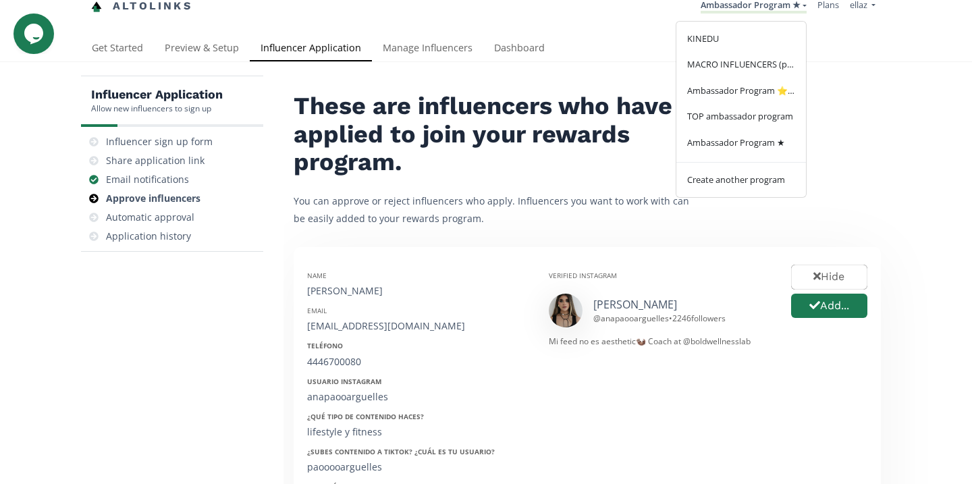
click at [523, 30] on div "Altolinks Ambassador Program ★ [GEOGRAPHIC_DATA] MACRO INFLUENCERS (prog ventas…" at bounding box center [486, 12] width 972 height 48
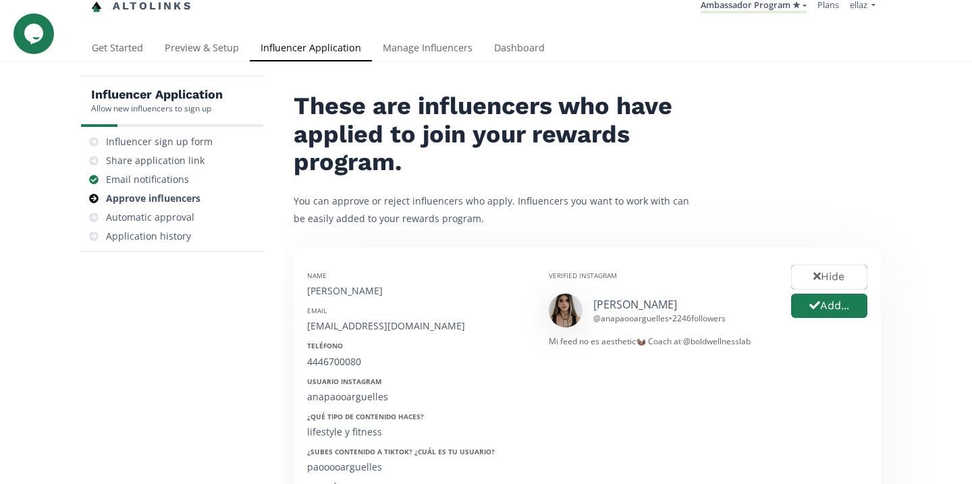
click at [521, 57] on link "Dashboard" at bounding box center [519, 49] width 72 height 27
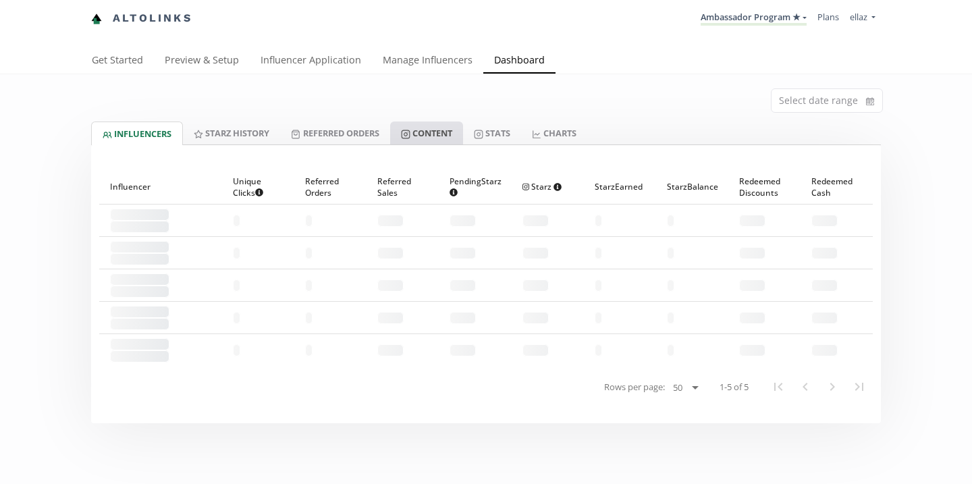
click at [459, 142] on link "Content" at bounding box center [426, 133] width 73 height 23
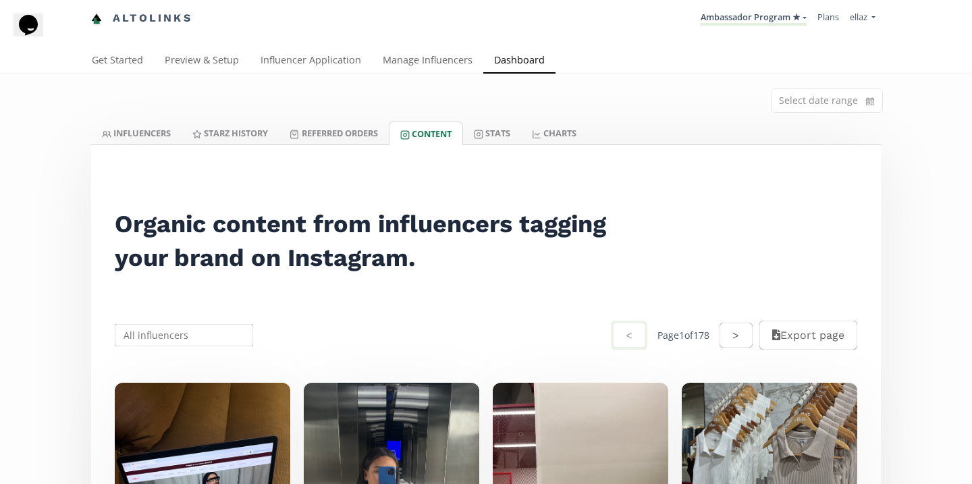
click at [696, 27] on li "Ambassador Program ★ [GEOGRAPHIC_DATA] MACRO INFLUENCERS (prog ventas) Ambassad…" at bounding box center [753, 18] width 117 height 26
